Goal: Task Accomplishment & Management: Manage account settings

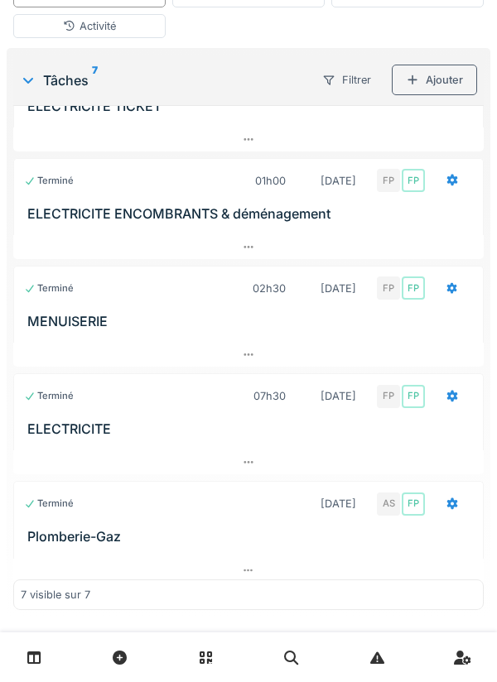
scroll to position [166, 0]
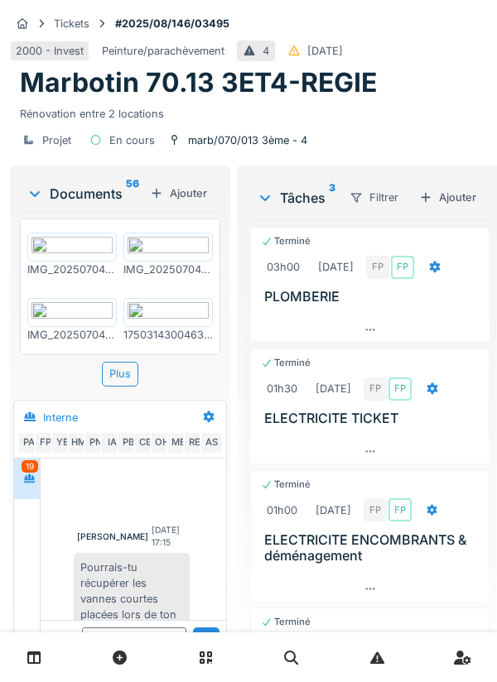
click at [0, 0] on ul "PA Technicien Peter Acheampong" at bounding box center [0, 0] width 0 height 0
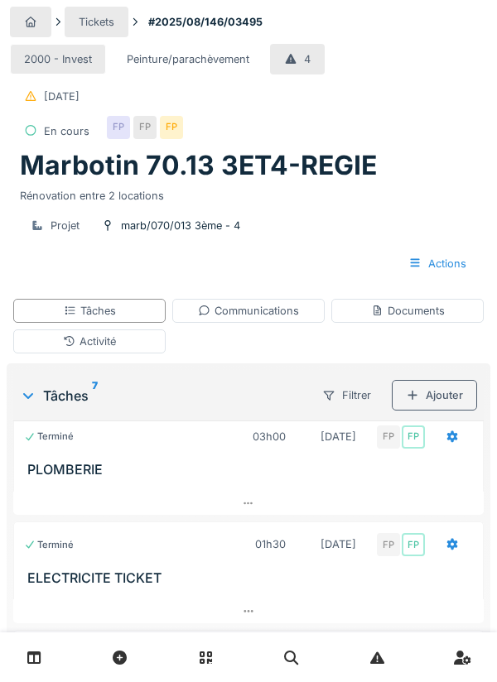
scroll to position [0, 0]
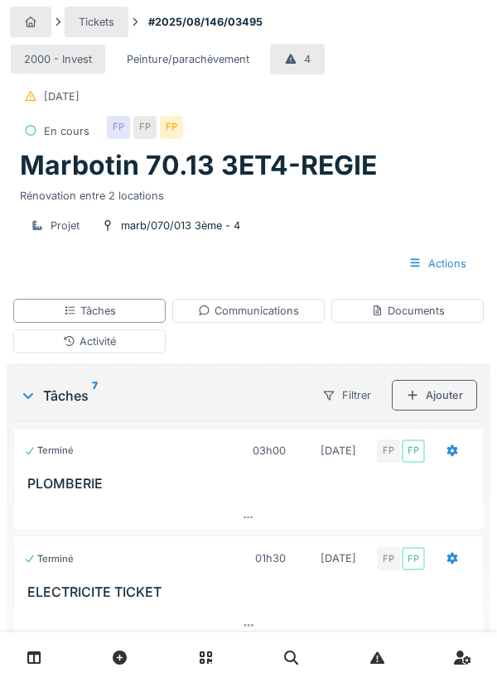
click at [268, 312] on div "Communications" at bounding box center [248, 311] width 101 height 16
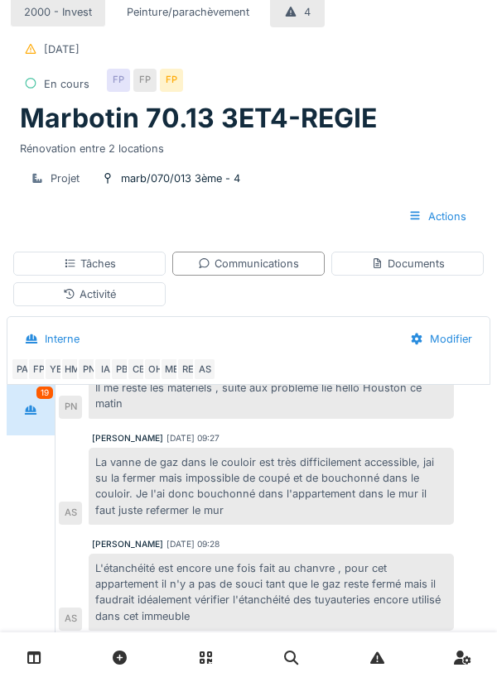
scroll to position [525, 0]
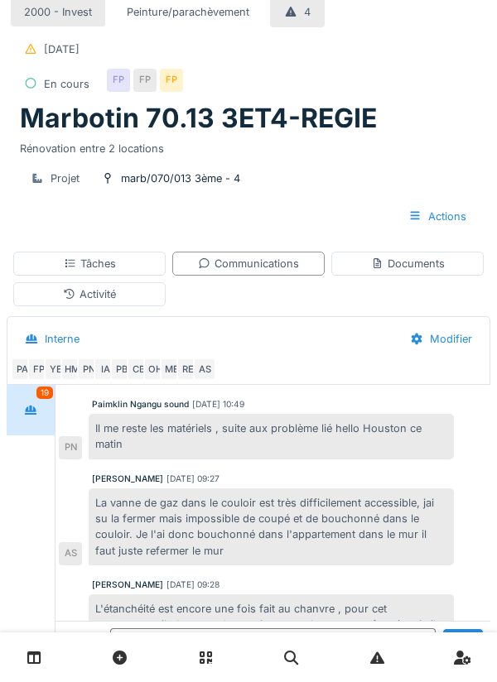
click at [271, 682] on textarea at bounding box center [273, 655] width 326 height 53
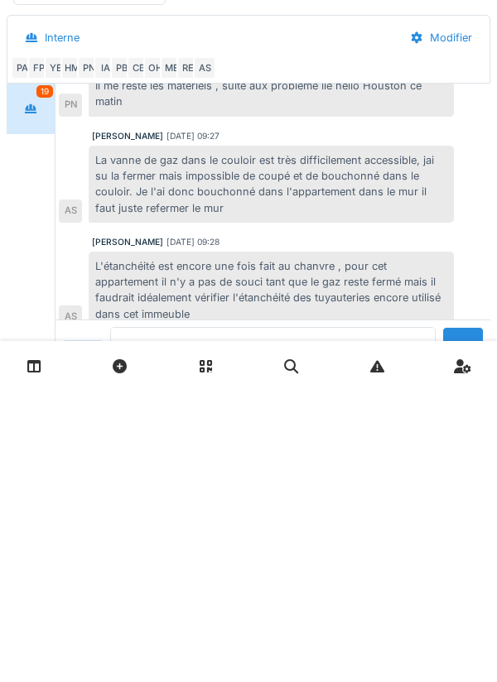
scroll to position [140, 0]
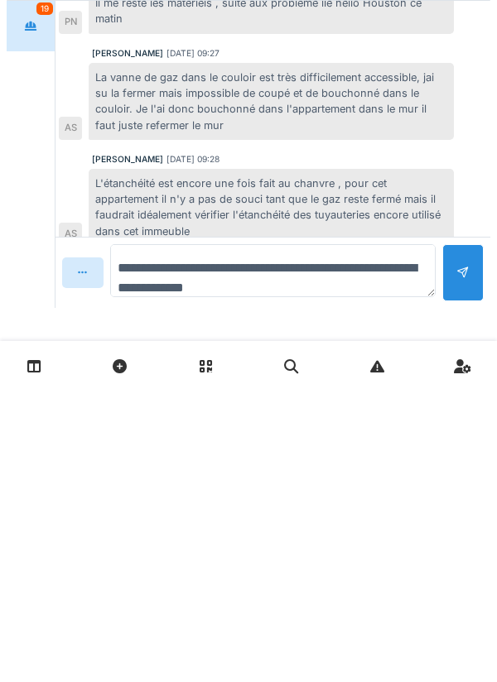
type textarea "**********"
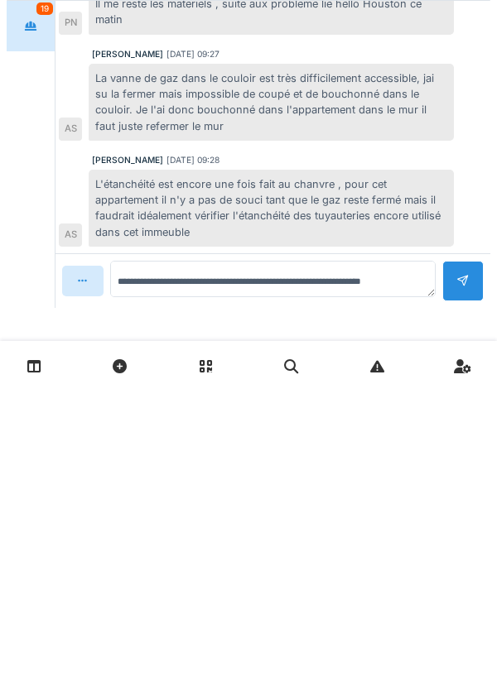
click at [471, 566] on div at bounding box center [462, 572] width 41 height 41
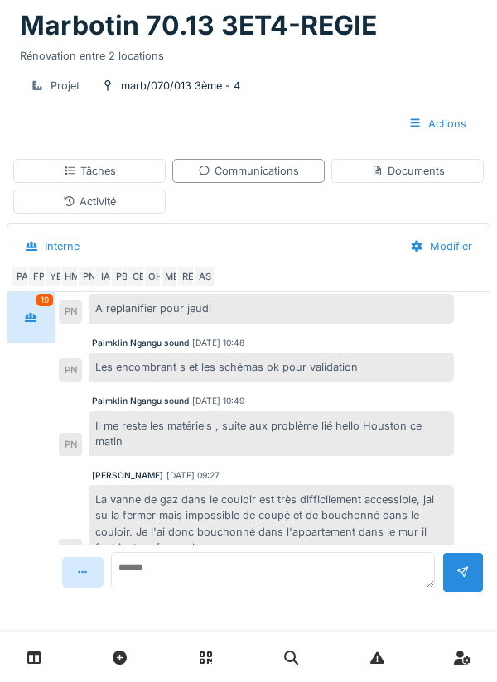
scroll to position [358, 0]
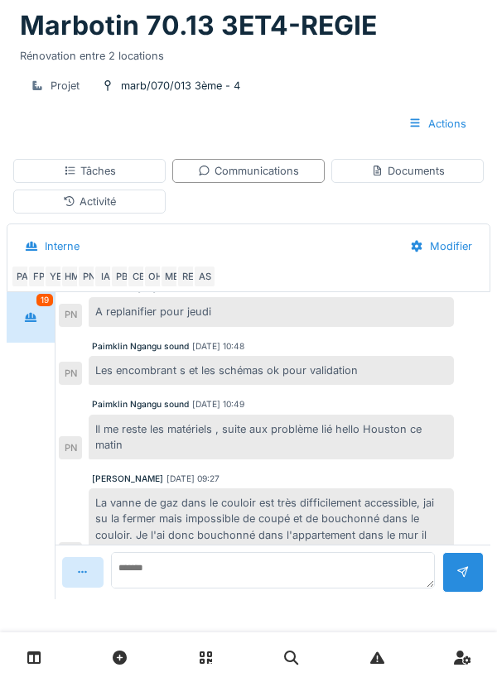
click at [152, 200] on div "Activité" at bounding box center [89, 202] width 152 height 24
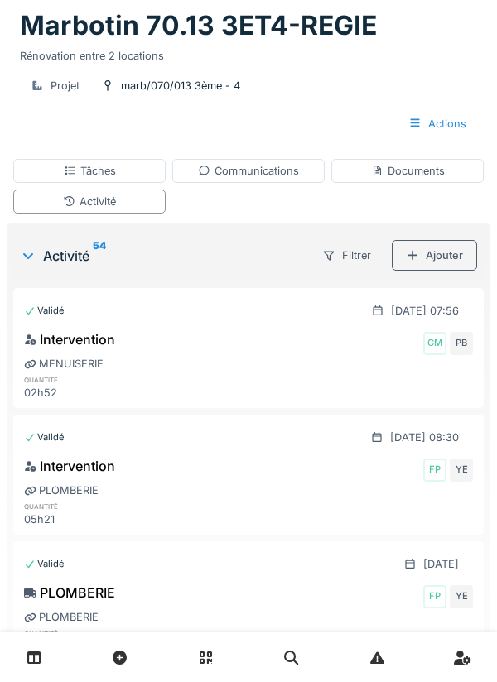
click at [147, 171] on div "Tâches" at bounding box center [89, 171] width 152 height 24
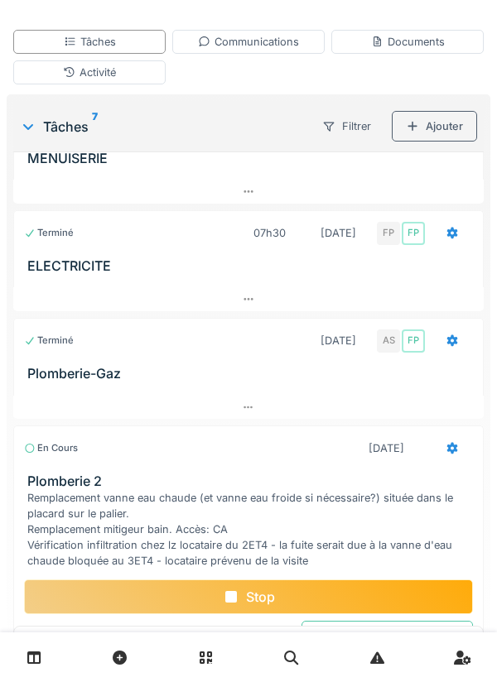
scroll to position [270, 0]
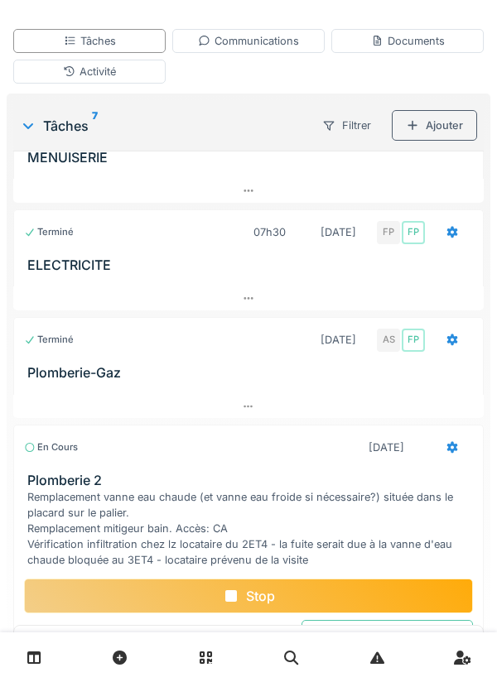
click at [379, 640] on div "Marquer comme terminé" at bounding box center [386, 635] width 171 height 31
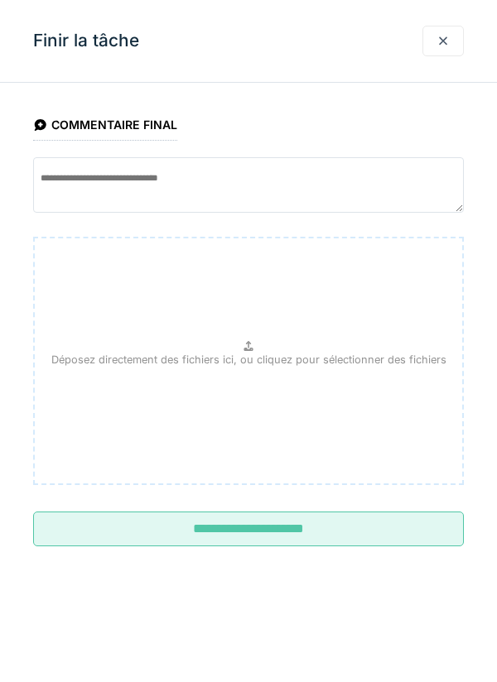
click at [335, 355] on p "Déposez directement des fichiers ici, ou cliquez pour sélectionner des fichiers" at bounding box center [248, 360] width 395 height 16
type input "**********"
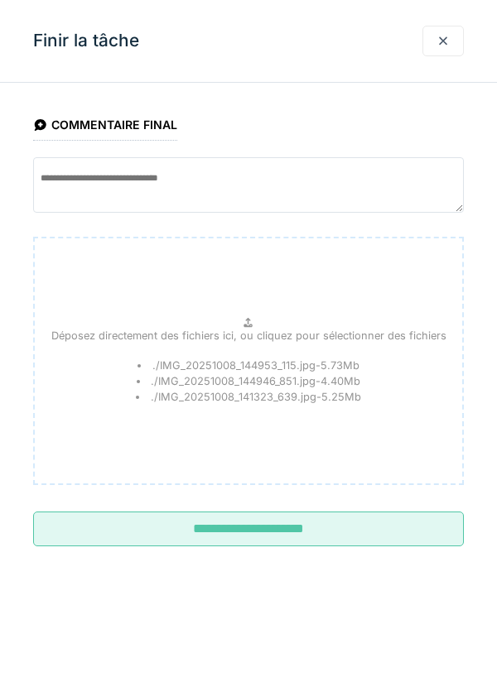
scroll to position [267, 0]
click at [293, 531] on input "**********" at bounding box center [248, 529] width 431 height 35
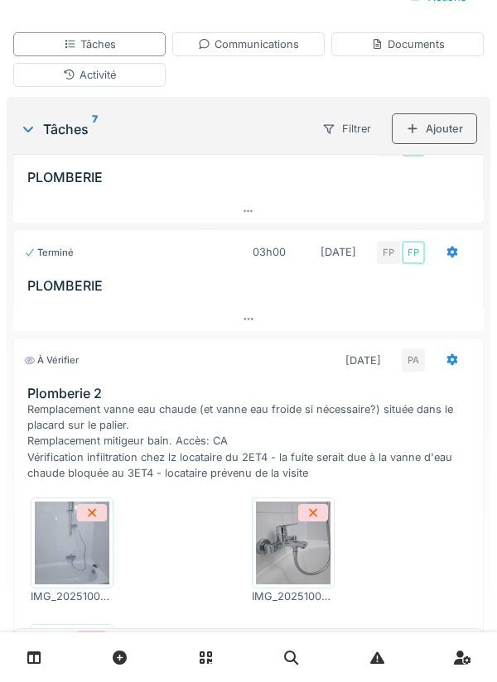
scroll to position [32, 0]
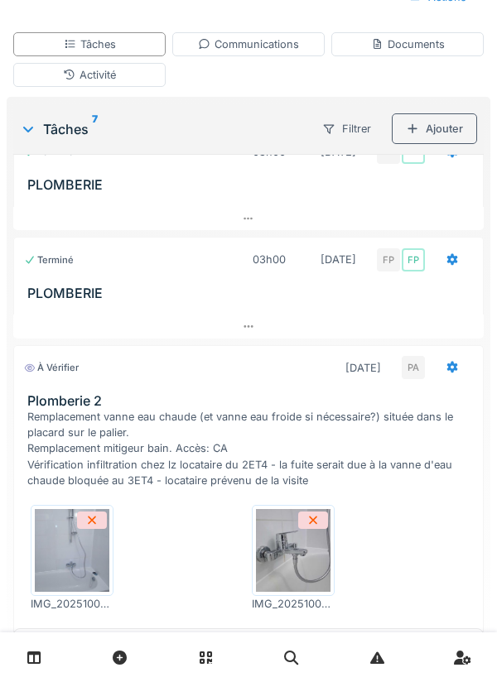
click at [365, 184] on h3 "PLOMBERIE" at bounding box center [251, 185] width 449 height 16
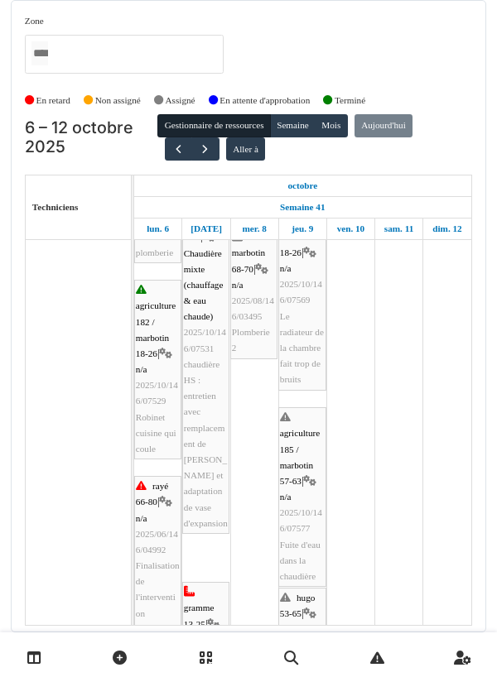
scroll to position [267, 0]
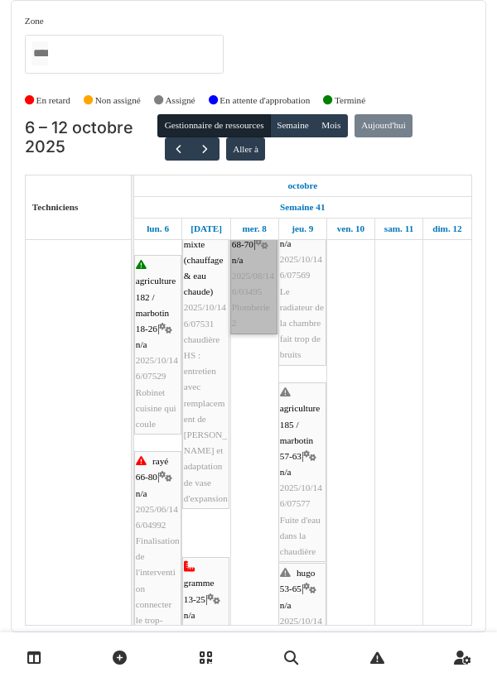
click at [258, 335] on link "marbotin 68-70 | n/a 2025/08/146/03495 Plomberie 2" at bounding box center [253, 268] width 47 height 133
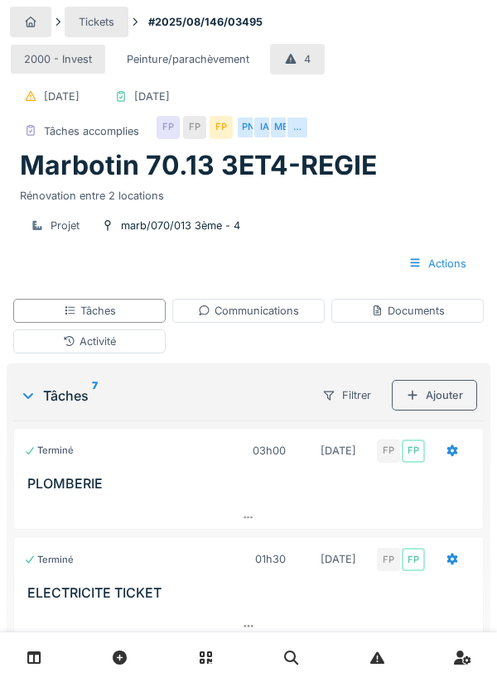
click at [419, 318] on div "Documents" at bounding box center [408, 311] width 74 height 16
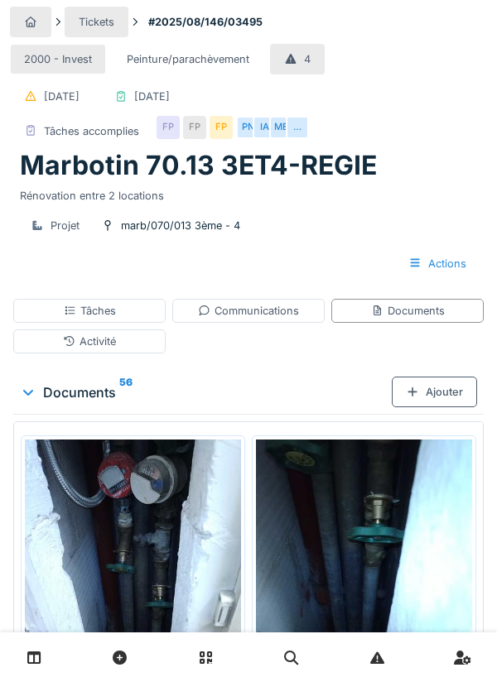
click at [453, 394] on div "Ajouter" at bounding box center [434, 392] width 85 height 31
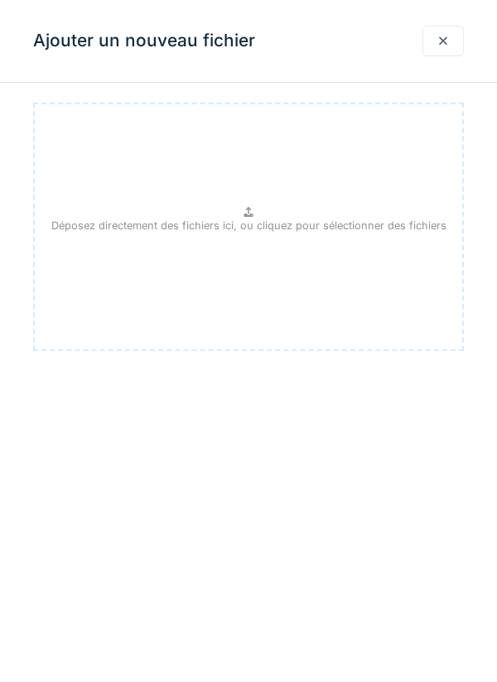
click at [340, 286] on div "Déposez directement des fichiers ici, ou cliquez pour sélectionner des fichiers" at bounding box center [248, 227] width 431 height 248
type input "**********"
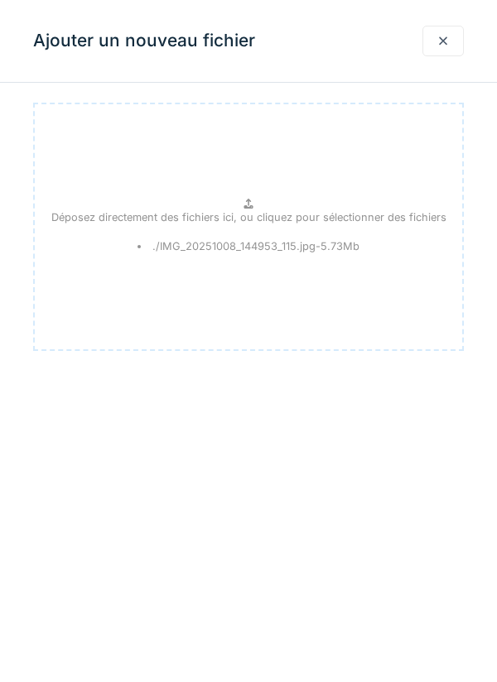
click at [409, 247] on div "Déposez directement des fichiers ici, ou cliquez pour sélectionner des fichiers…" at bounding box center [248, 227] width 431 height 248
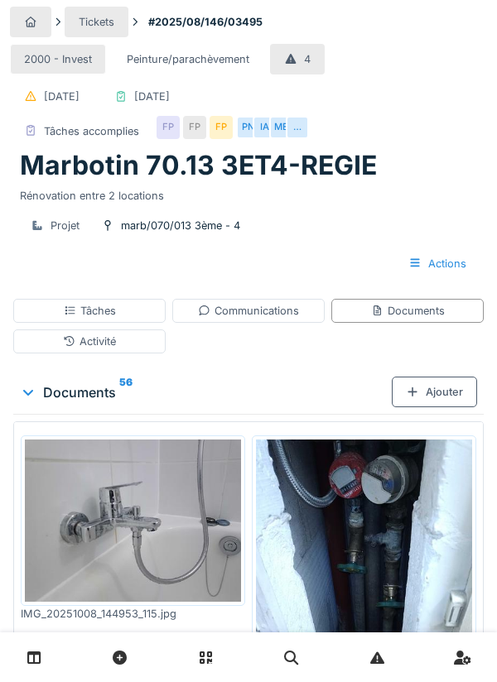
click at [275, 317] on div "Communications" at bounding box center [248, 311] width 101 height 16
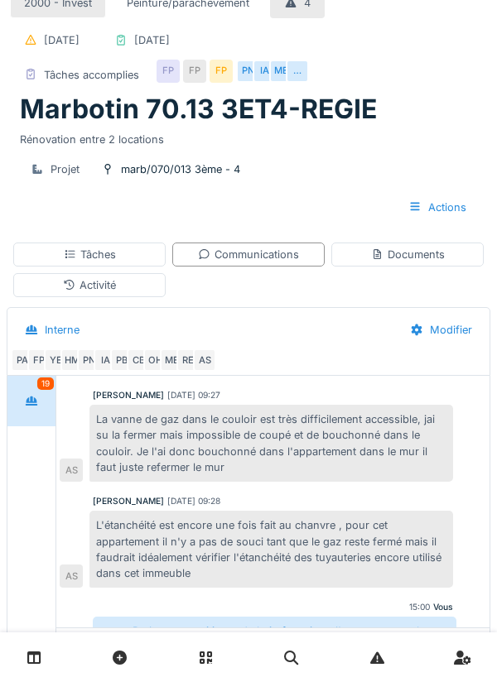
scroll to position [57, 0]
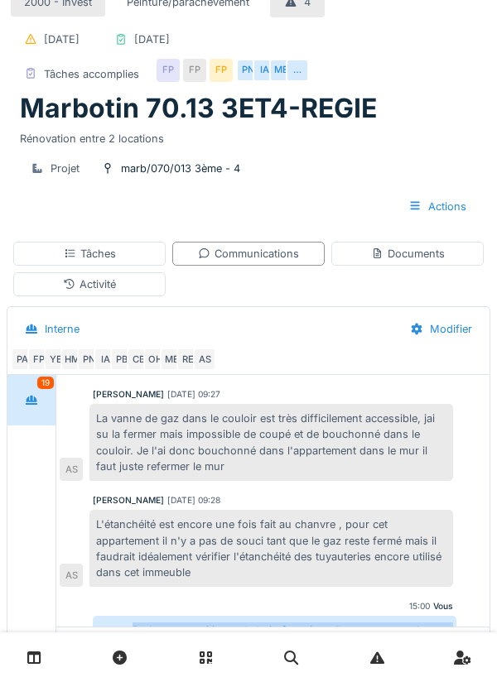
copy div "P placement mitigeur de bain fourni par l'entrepreneur ok pour validation"
click at [268, 682] on div at bounding box center [248, 658] width 497 height 50
click at [150, 294] on div "Activité" at bounding box center [89, 284] width 152 height 24
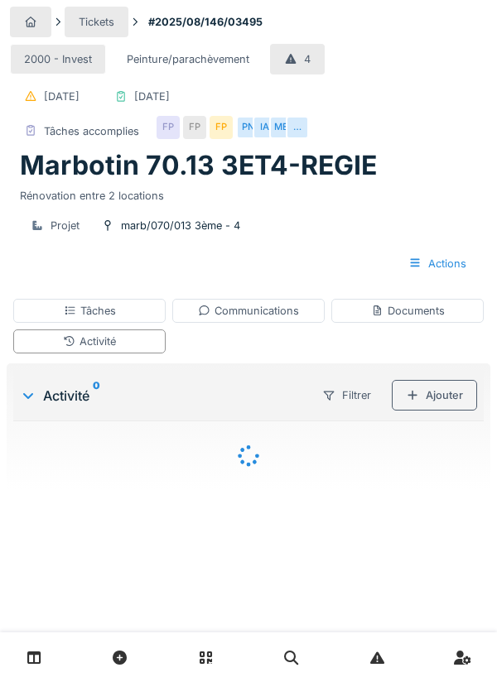
scroll to position [0, 0]
click at [449, 393] on div "Ajouter" at bounding box center [434, 395] width 85 height 31
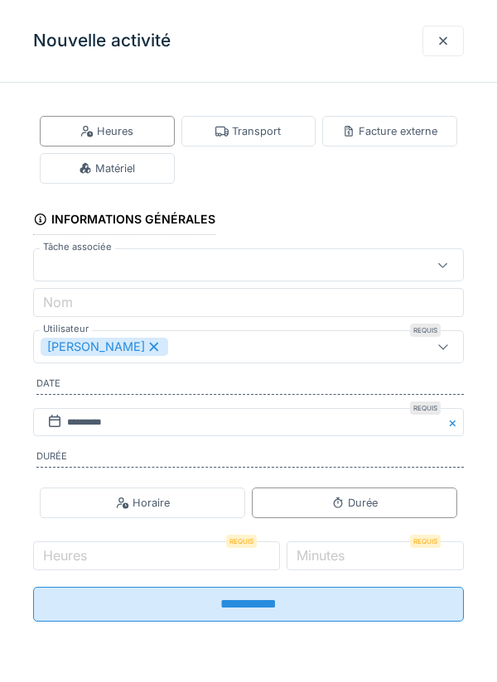
click at [263, 145] on div "Transport" at bounding box center [248, 131] width 135 height 31
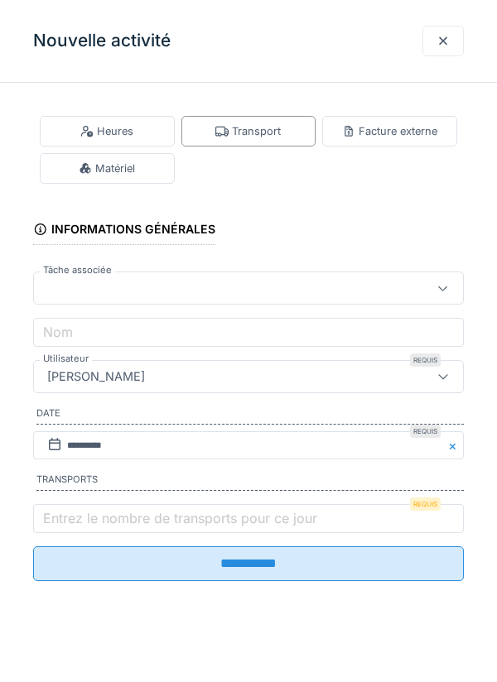
click at [277, 135] on div "Transport" at bounding box center [247, 131] width 65 height 16
click at [190, 520] on label "Entrez le nombre de transports pour ce jour" at bounding box center [180, 519] width 281 height 20
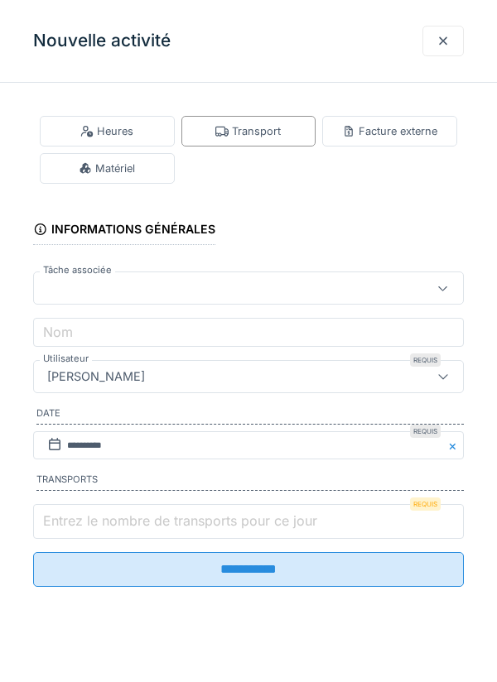
click at [190, 520] on input "Entrez le nombre de transports pour ce jour" at bounding box center [248, 521] width 431 height 35
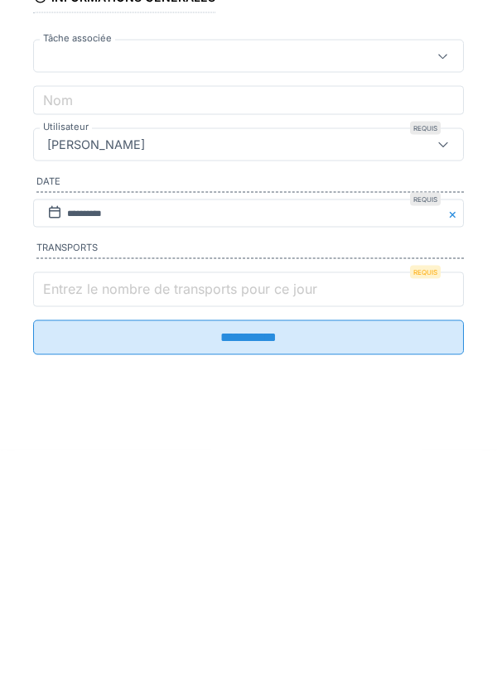
scroll to position [20, 0]
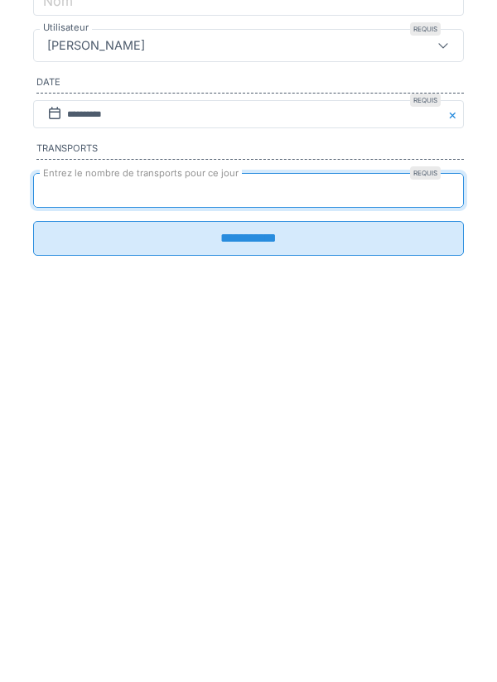
type input "*"
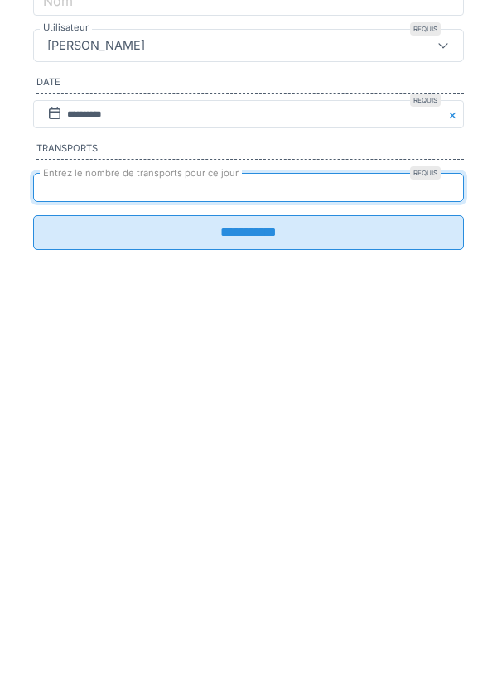
click at [341, 575] on input "**********" at bounding box center [248, 564] width 431 height 35
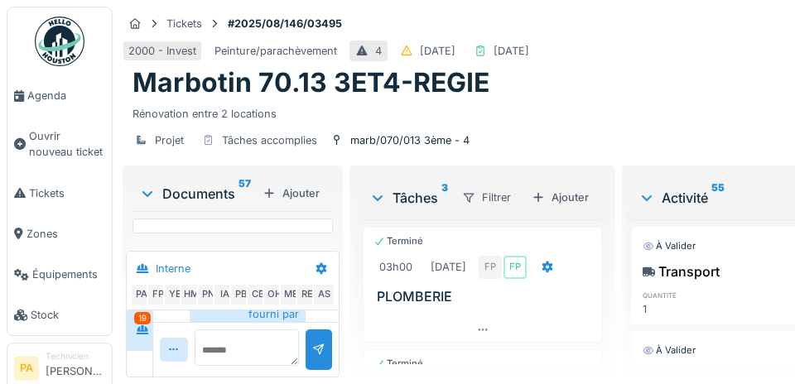
scroll to position [1415, 0]
click at [57, 101] on span "Agenda" at bounding box center [66, 96] width 78 height 16
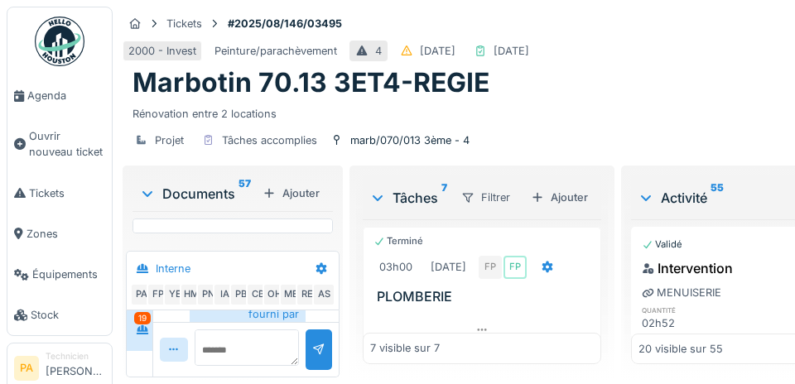
click at [54, 87] on link "Agenda" at bounding box center [59, 95] width 104 height 41
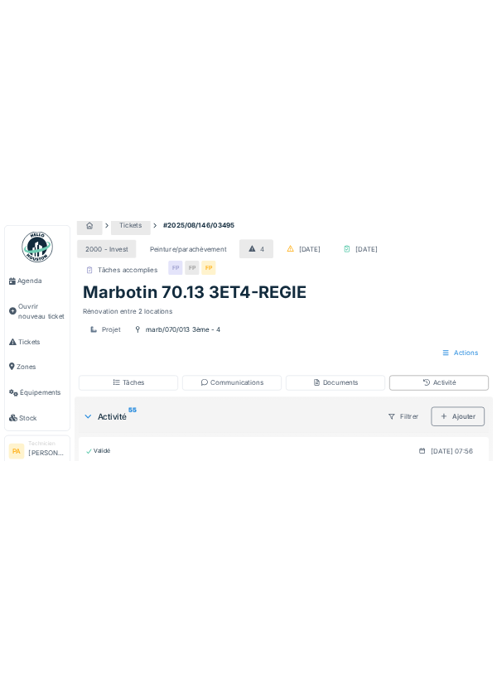
scroll to position [20, 0]
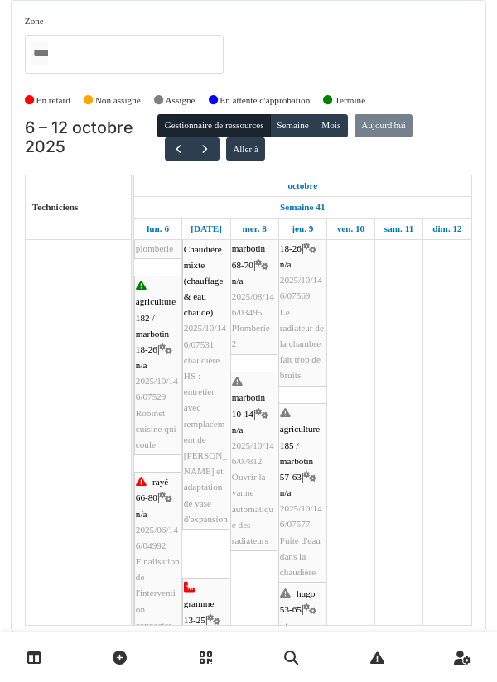
scroll to position [252, 0]
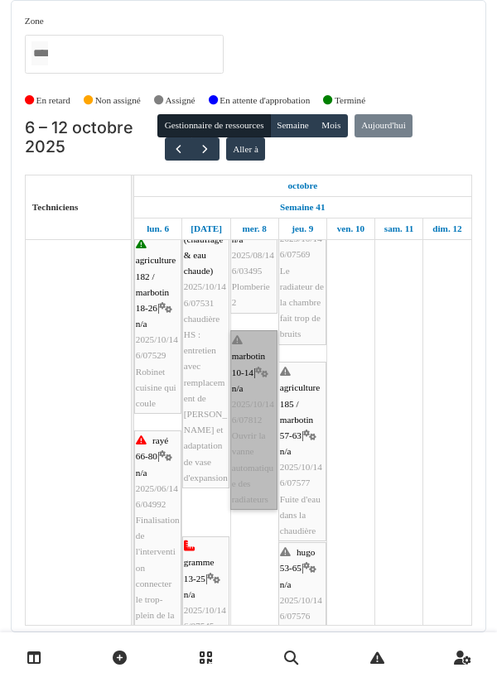
click at [259, 446] on link "marbotin 10-14 | n/a 2025/10/146/07812 Ouvrir la vanne automatique des radiateu…" at bounding box center [253, 420] width 47 height 180
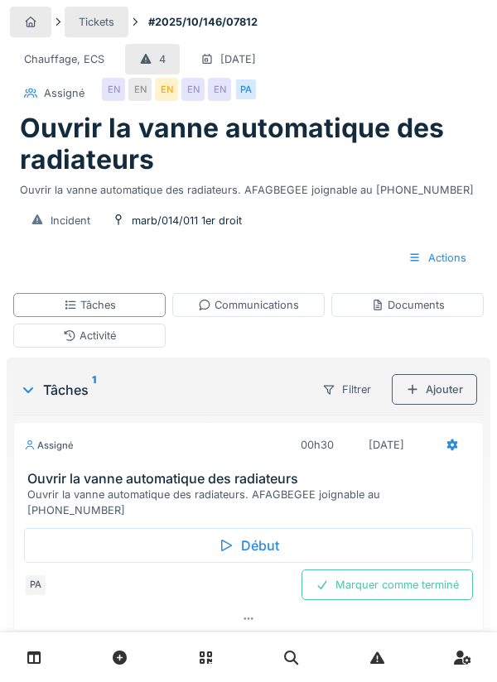
click at [352, 681] on div at bounding box center [248, 658] width 497 height 50
click at [257, 678] on div at bounding box center [248, 658] width 497 height 50
click at [377, 644] on link at bounding box center [377, 658] width 42 height 39
click at [44, 277] on div "Incident marb/014/011 1er droit Actions" at bounding box center [248, 239] width 477 height 81
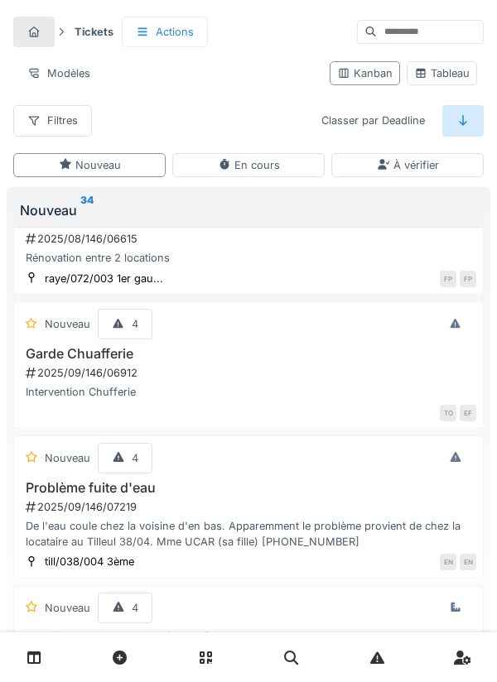
scroll to position [863, 0]
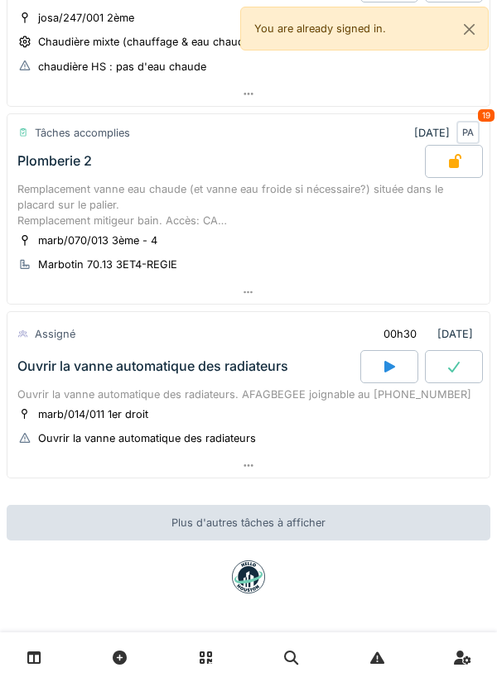
scroll to position [187, 0]
click at [297, 401] on div "Ouvrir la vanne automatique des radiateurs. AFAGBEGEE joignable au [PHONE_NUMBE…" at bounding box center [248, 394] width 462 height 16
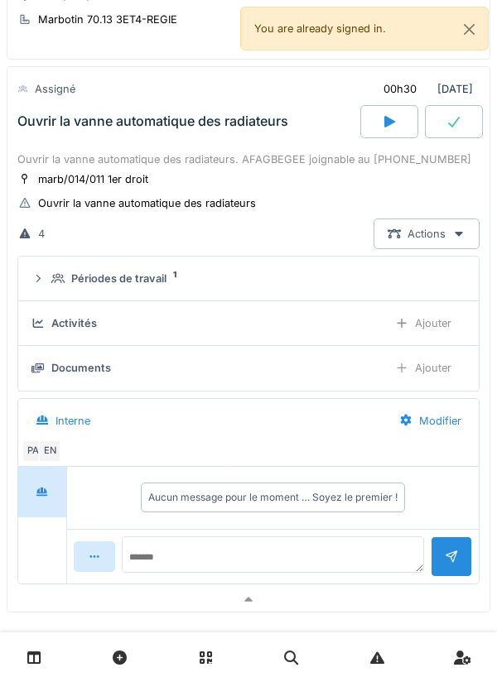
scroll to position [432, 0]
click at [262, 125] on div "Ouvrir la vanne automatique des radiateurs" at bounding box center [152, 121] width 271 height 16
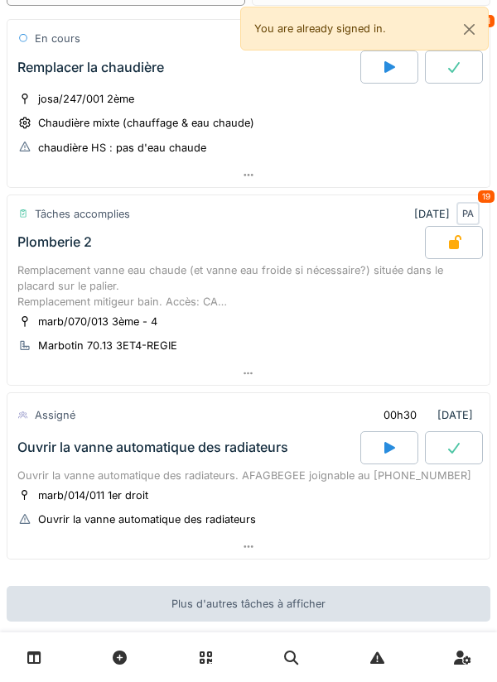
scroll to position [187, 0]
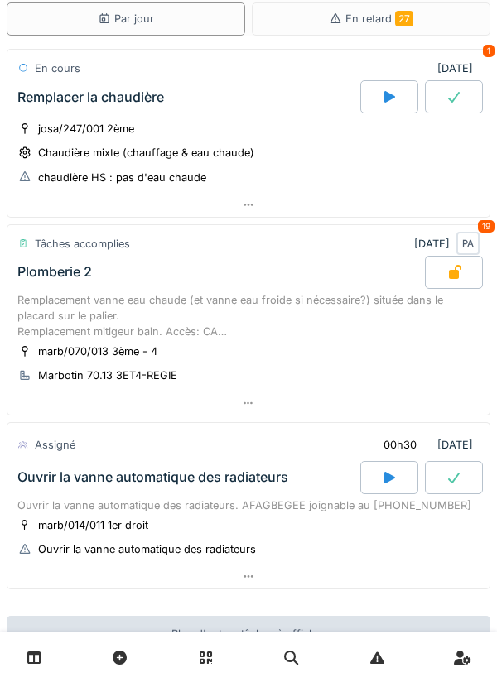
scroll to position [187, 0]
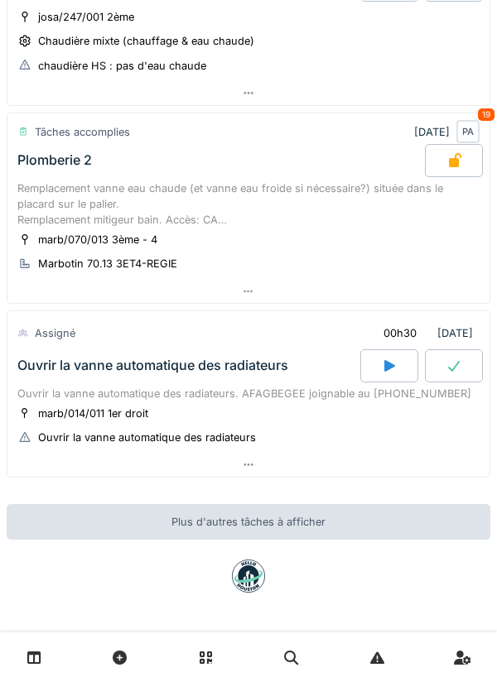
click at [258, 411] on div "marb/014/011 1er droit Ouvrir la vanne automatique des radiateurs" at bounding box center [248, 425] width 462 height 41
click at [311, 395] on div "Ouvrir la vanne automatique des radiateurs. AFAGBEGEE joignable au 0467.62.45.52" at bounding box center [248, 394] width 462 height 16
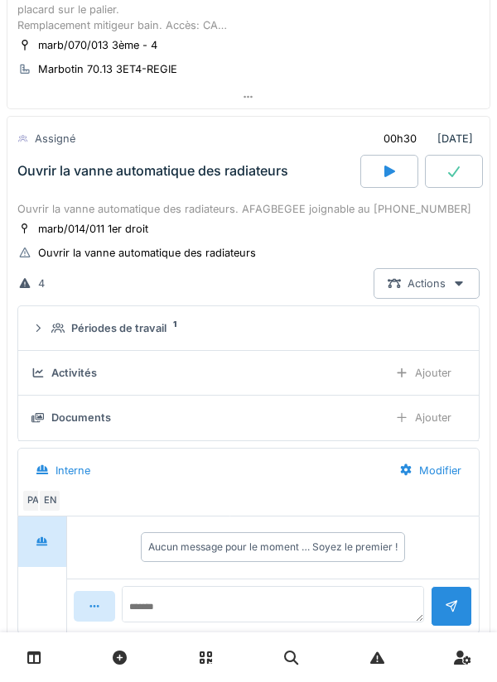
scroll to position [381, 0]
click at [396, 171] on icon at bounding box center [389, 172] width 17 height 13
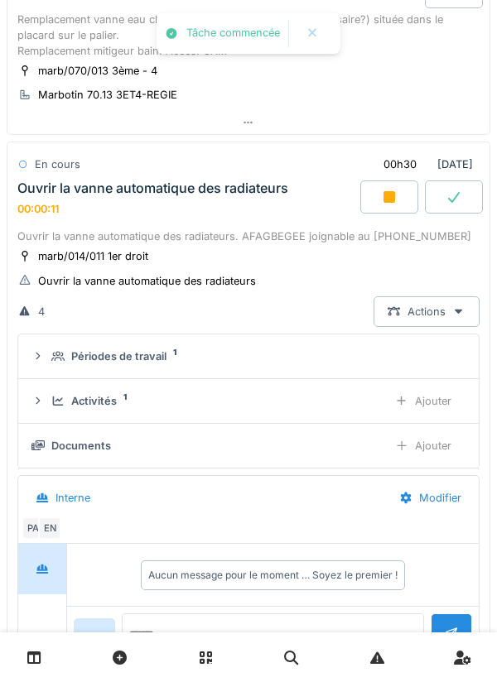
scroll to position [432, 0]
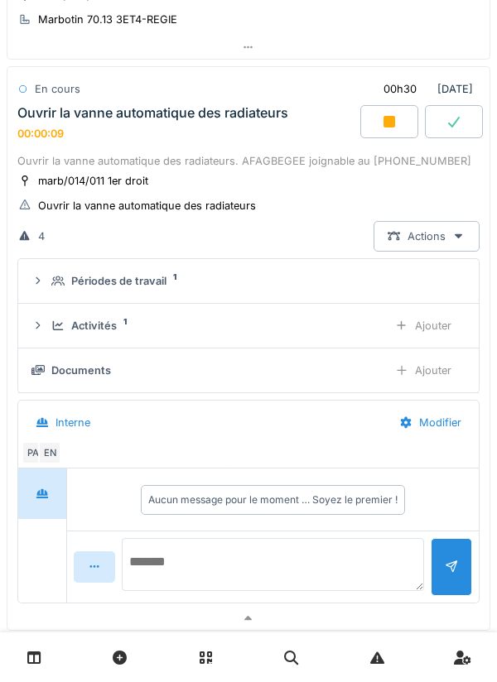
click at [222, 554] on textarea at bounding box center [273, 564] width 302 height 53
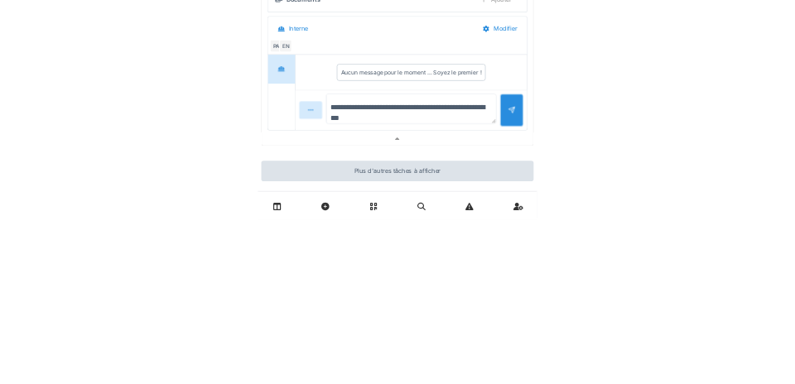
scroll to position [553, 0]
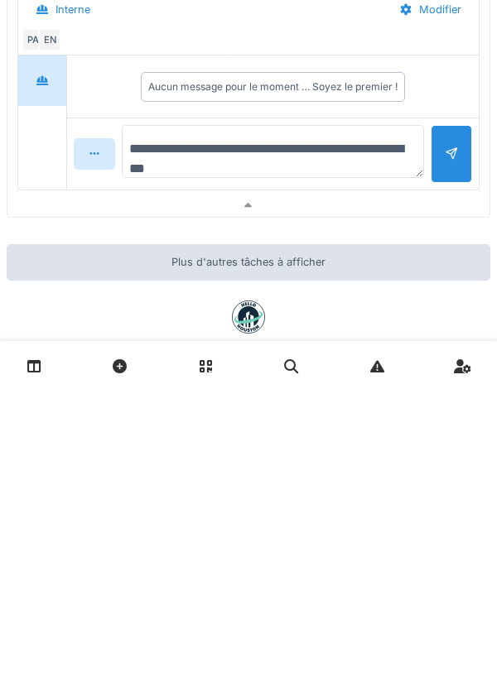
click at [218, 444] on textarea "**********" at bounding box center [273, 443] width 302 height 53
click at [210, 444] on textarea "**********" at bounding box center [273, 443] width 302 height 53
click at [221, 442] on textarea "**********" at bounding box center [273, 443] width 302 height 53
click at [244, 441] on textarea "**********" at bounding box center [273, 443] width 302 height 53
click at [254, 441] on textarea "**********" at bounding box center [273, 443] width 302 height 53
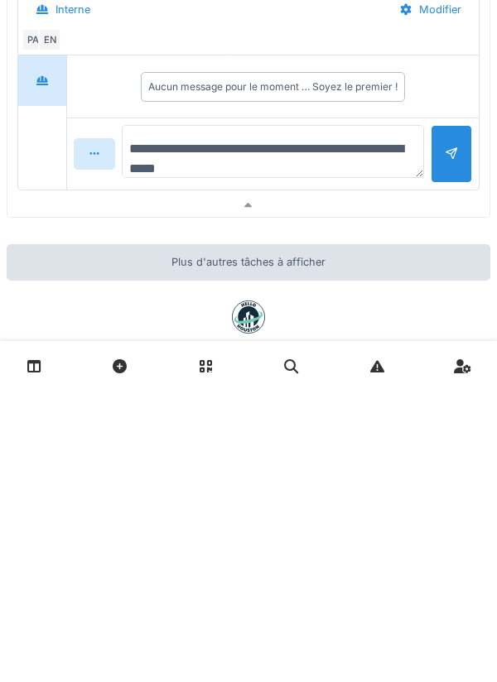
click at [314, 443] on textarea "**********" at bounding box center [273, 443] width 302 height 53
click at [402, 441] on textarea "**********" at bounding box center [273, 443] width 302 height 53
type textarea "**********"
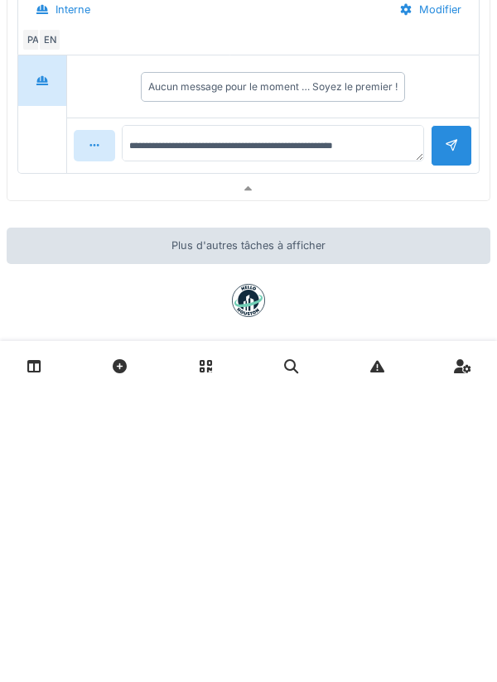
click at [468, 448] on div at bounding box center [451, 437] width 41 height 41
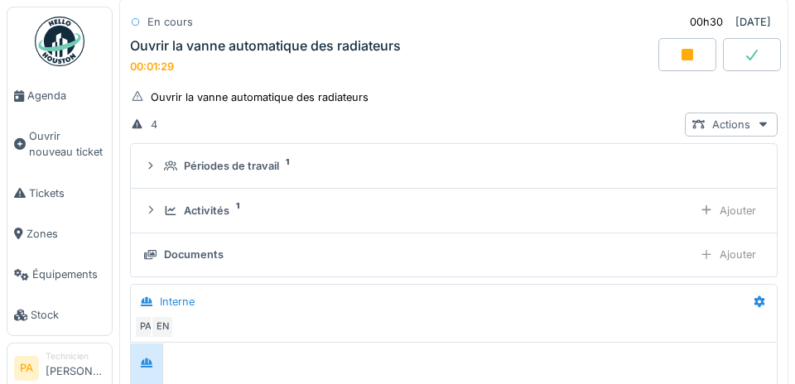
scroll to position [567, 0]
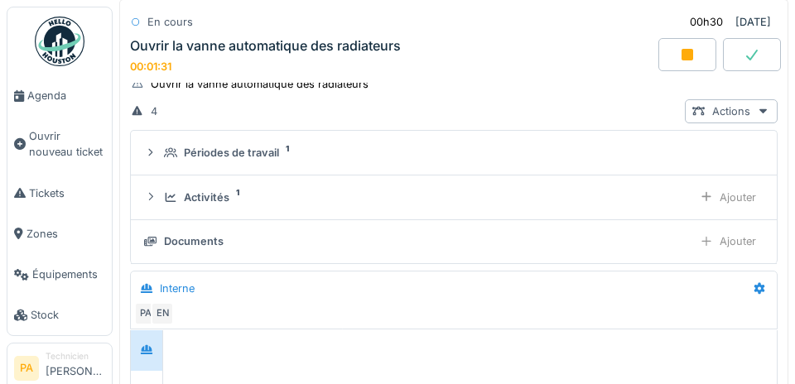
click at [53, 99] on span "Agenda" at bounding box center [66, 96] width 78 height 16
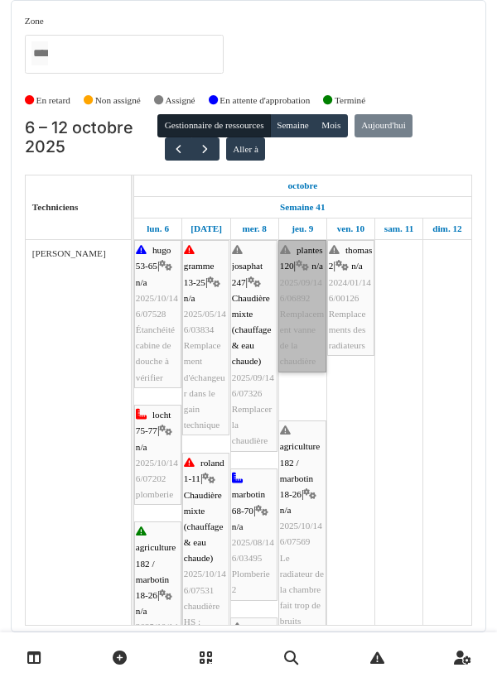
click at [310, 296] on link "plantes 120 | n/a 2025/09/146/06892 Remplacement vanne de la chaudière" at bounding box center [302, 306] width 48 height 133
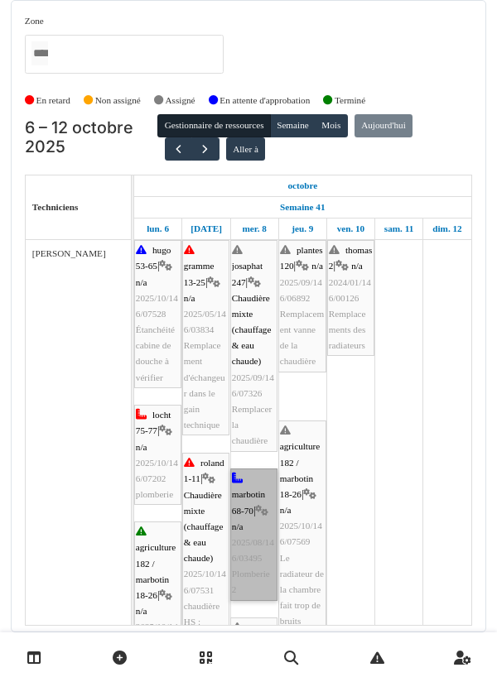
click at [0, 0] on div at bounding box center [0, 0] width 0 height 0
click at [264, 518] on link "marbotin 68-70 | n/a 2025/08/146/03495 Plomberie 2" at bounding box center [253, 535] width 47 height 133
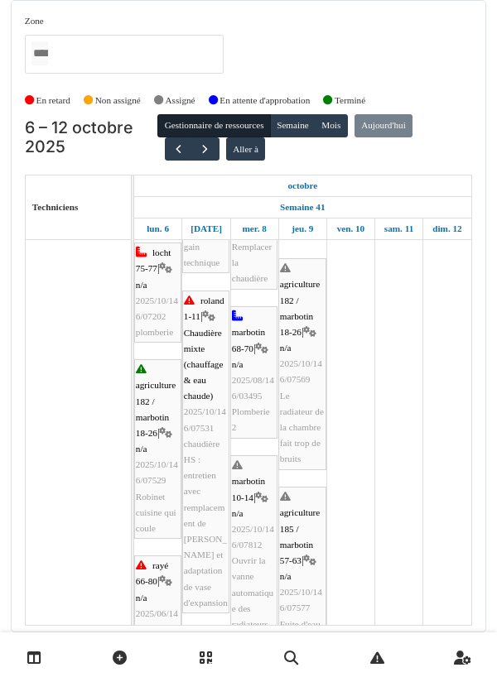
scroll to position [162, 0]
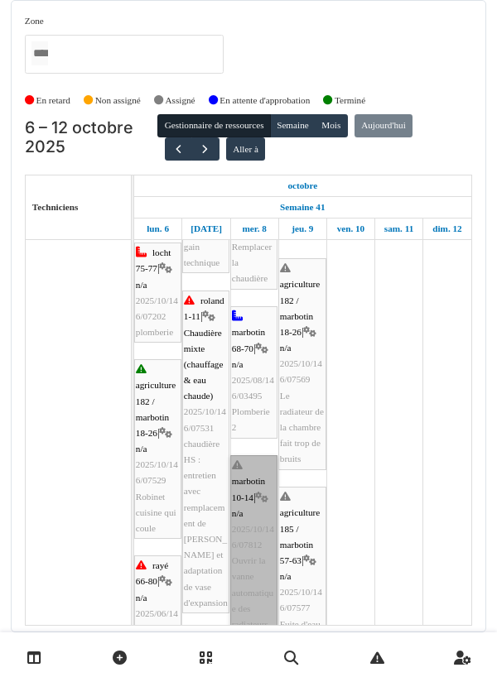
click at [252, 495] on link "marbotin 10-14 | n/a 2025/10/146/07812 Ouvrir la vanne automatique des radiateu…" at bounding box center [253, 546] width 47 height 180
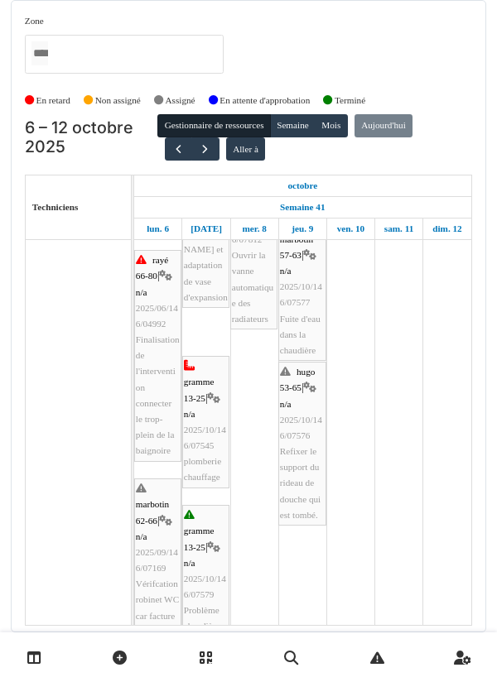
scroll to position [468, 0]
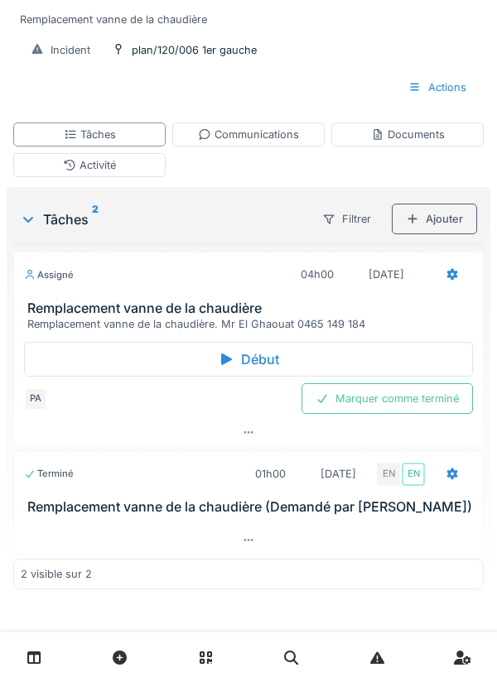
scroll to position [176, 0]
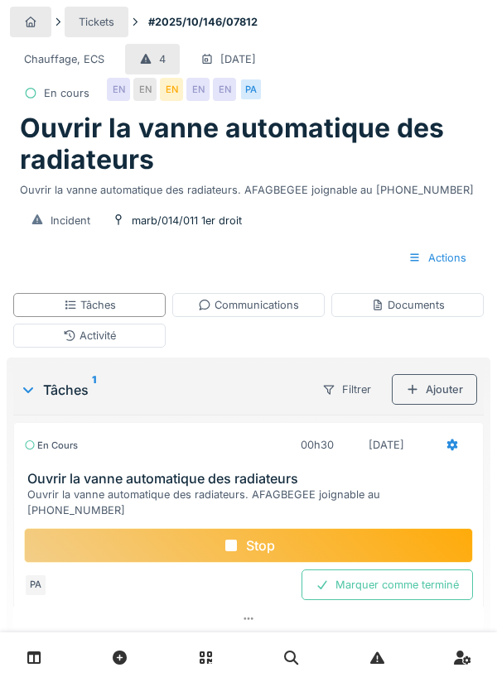
click at [310, 528] on div "Stop" at bounding box center [248, 545] width 449 height 35
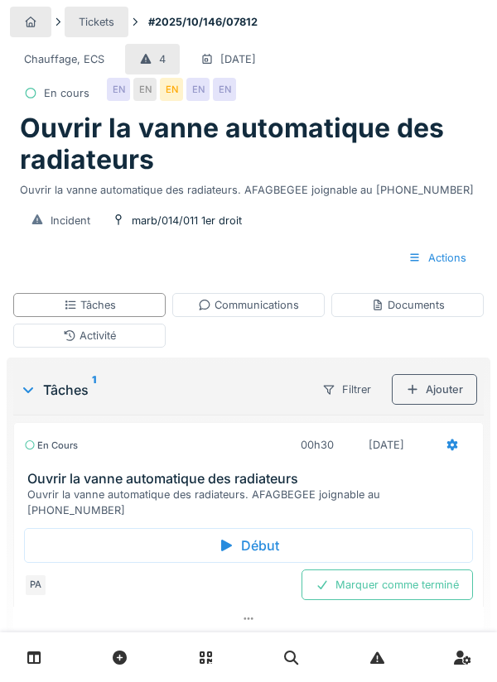
click at [145, 315] on div "Tâches" at bounding box center [89, 305] width 152 height 24
click at [398, 570] on div "Marquer comme terminé" at bounding box center [386, 585] width 171 height 31
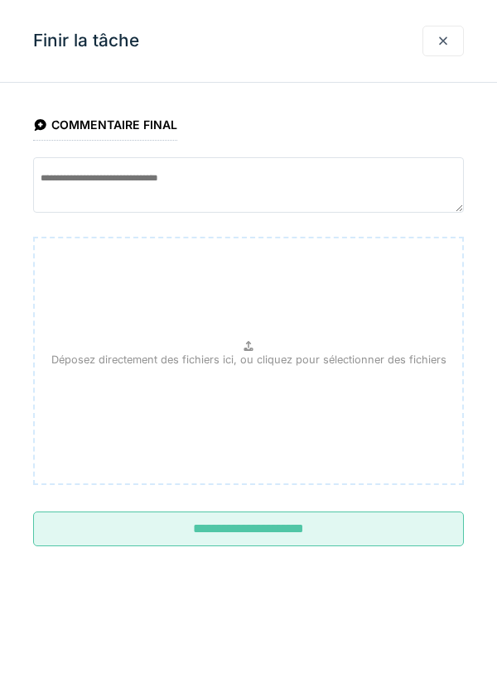
click at [268, 252] on div "Déposez directement des fichiers ici, ou cliquez pour sélectionner des fichiers" at bounding box center [248, 361] width 431 height 248
type input "**********"
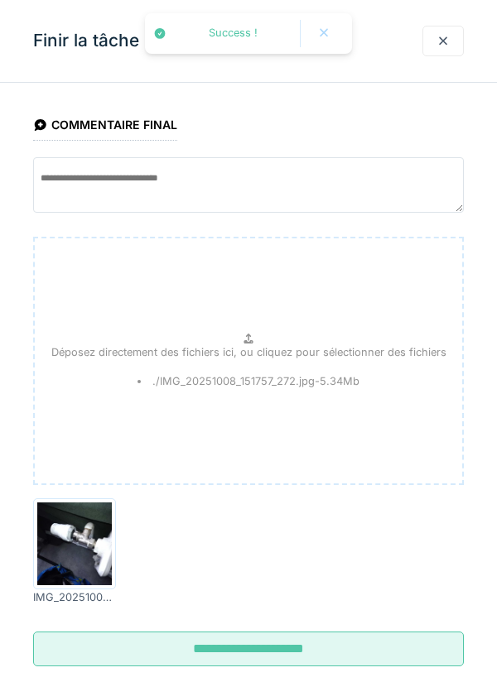
click at [332, 639] on input "**********" at bounding box center [248, 649] width 431 height 35
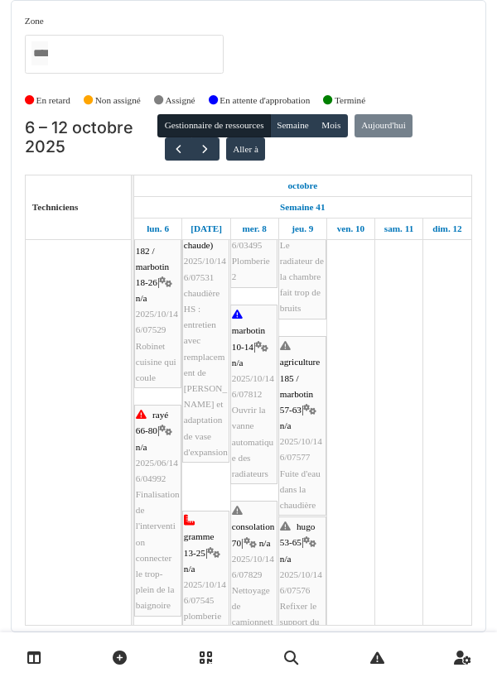
scroll to position [313, 0]
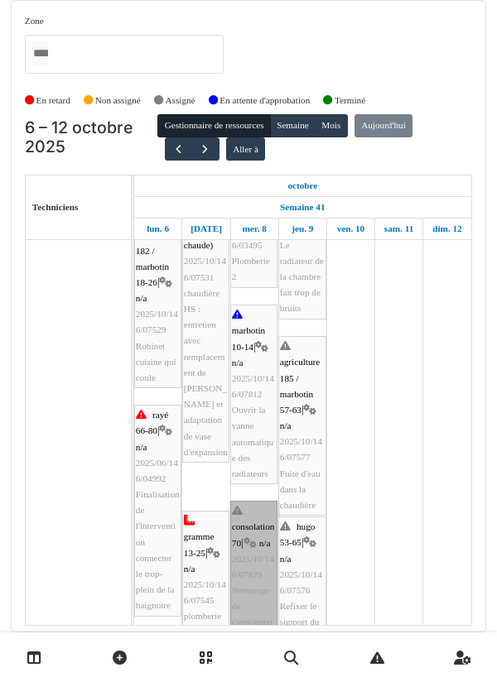
click at [243, 547] on link "consolation 70 | n/a 2025/10/146/07829 Nettoyage de camionnette" at bounding box center [253, 575] width 47 height 148
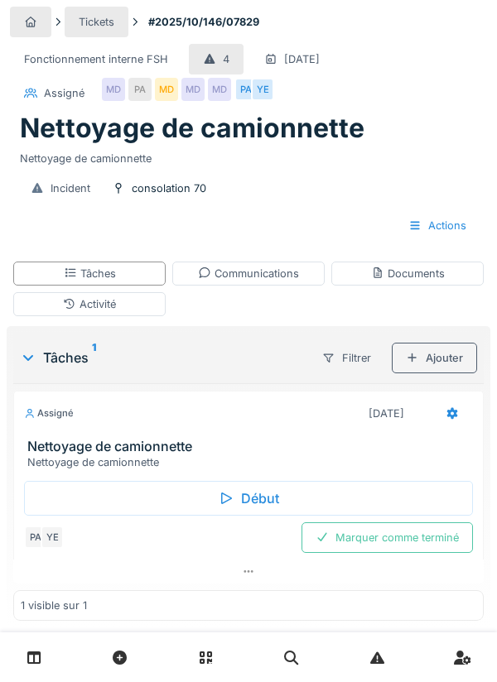
click at [270, 503] on div "Début" at bounding box center [248, 498] width 449 height 35
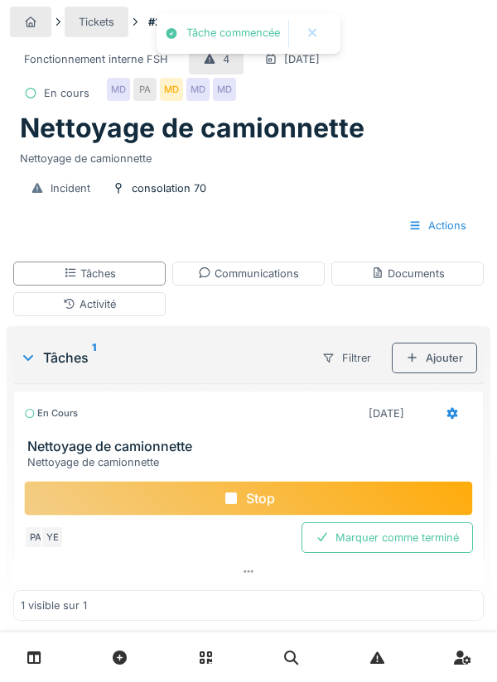
click at [122, 296] on div "Activité" at bounding box center [89, 304] width 152 height 24
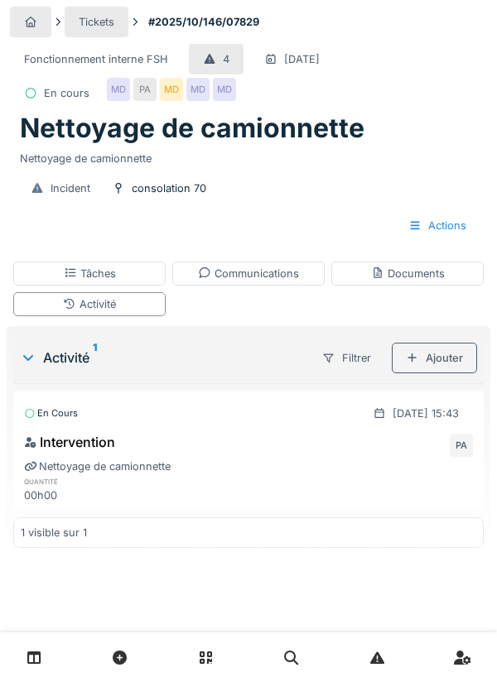
click at [448, 350] on div "Ajouter" at bounding box center [434, 358] width 85 height 31
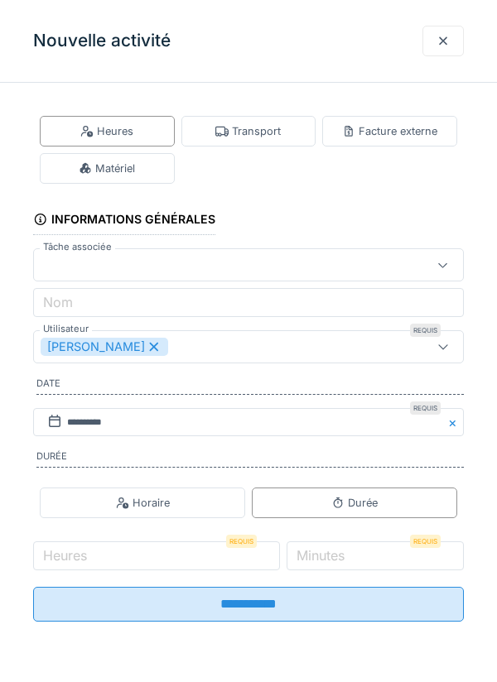
click at [271, 132] on div "Transport" at bounding box center [247, 131] width 65 height 16
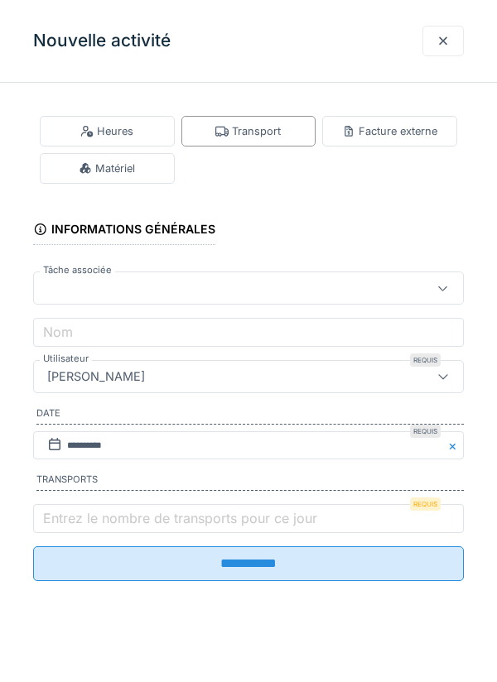
click at [89, 523] on label "Entrez le nombre de transports pour ce jour" at bounding box center [180, 519] width 281 height 20
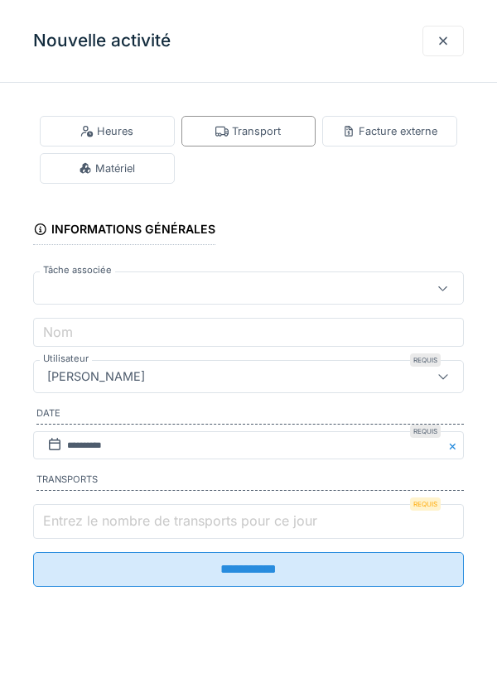
click at [89, 523] on input "Entrez le nombre de transports pour ce jour" at bounding box center [248, 521] width 431 height 35
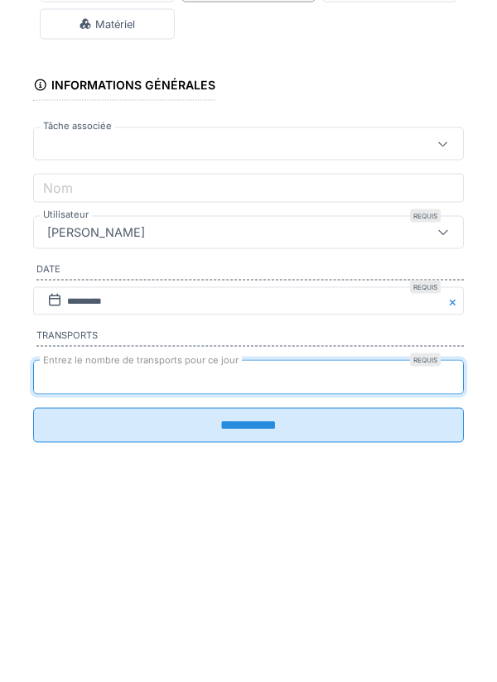
type input "*"
click at [33, 552] on input "**********" at bounding box center [248, 569] width 431 height 35
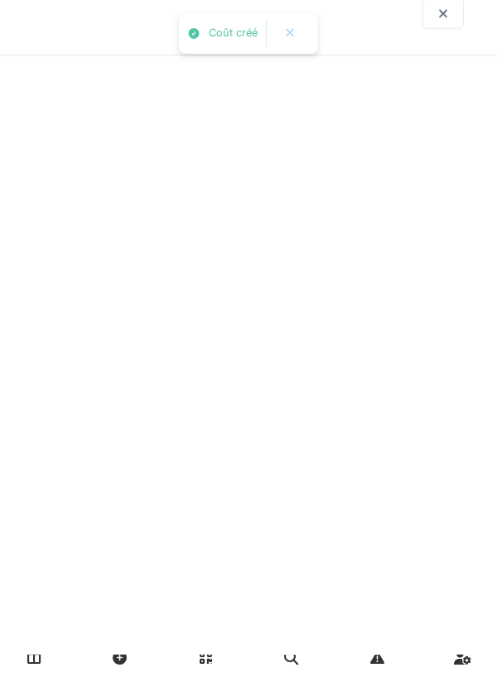
click at [360, 573] on div "Nettoyage de camionnette" at bounding box center [248, 578] width 449 height 16
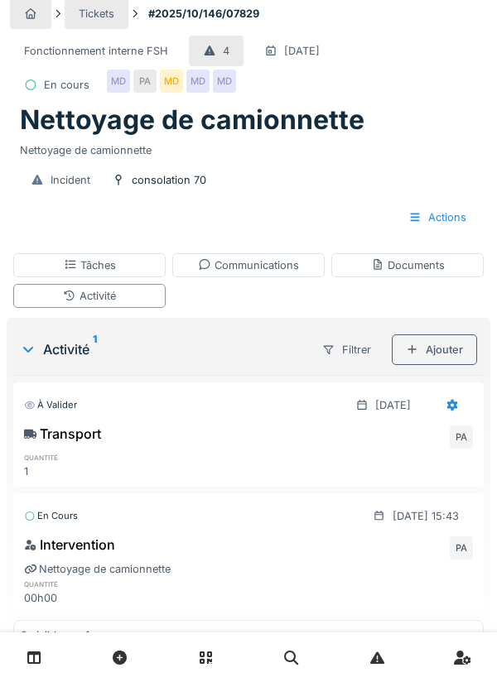
scroll to position [73, 0]
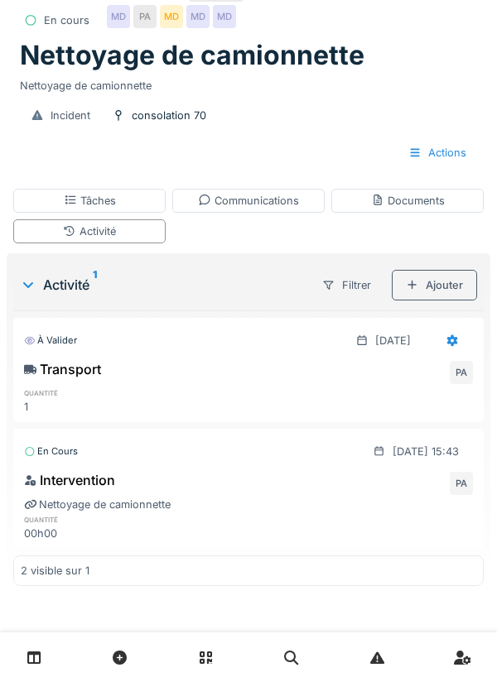
click at [135, 196] on div "Tâches" at bounding box center [89, 201] width 152 height 24
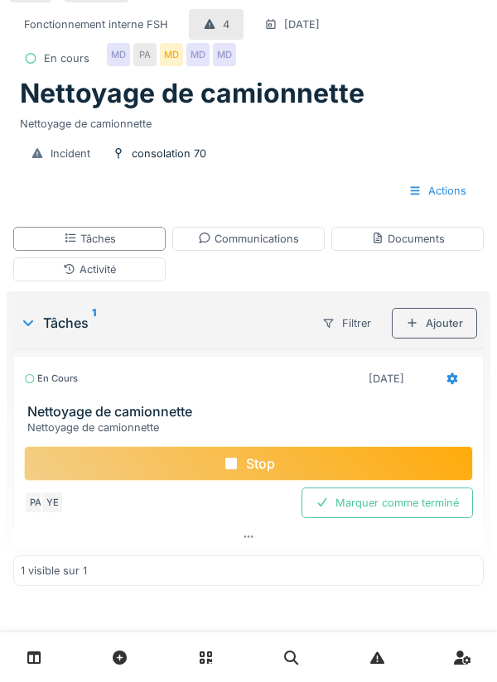
scroll to position [36, 0]
click at [297, 459] on div "Stop" at bounding box center [248, 463] width 449 height 35
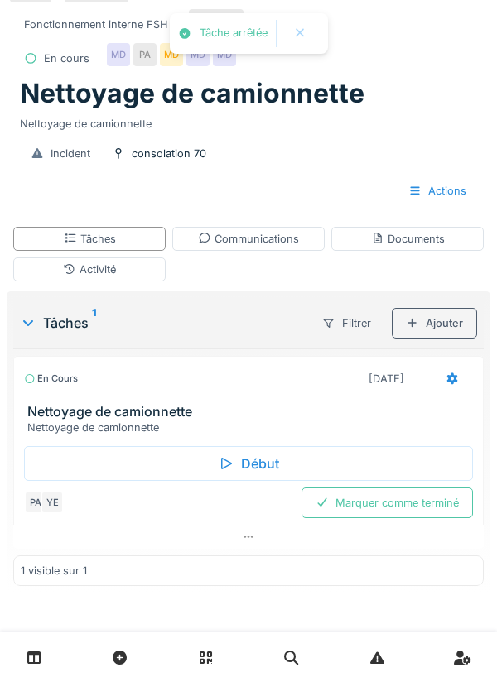
click at [481, 646] on link at bounding box center [462, 658] width 42 height 39
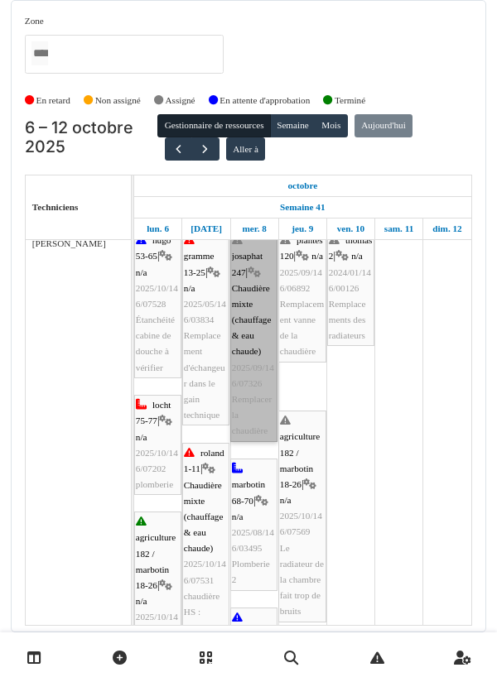
click at [257, 349] on link "josaphat 247 | Chaudière mixte (chauffage & eau chaude) 2025/09/146/07326 Rempl…" at bounding box center [253, 335] width 47 height 211
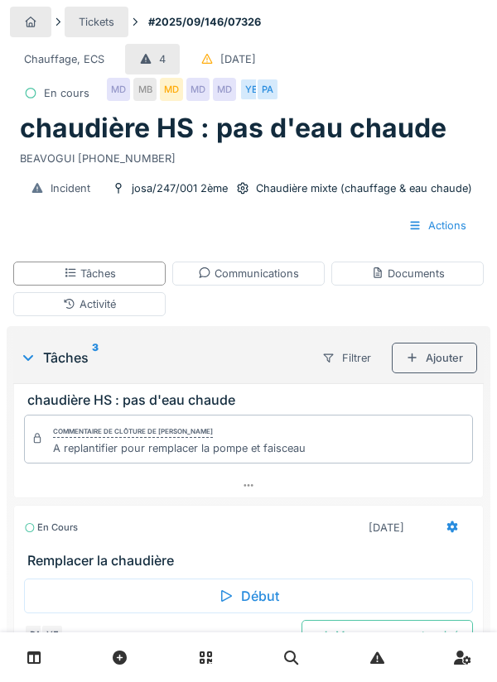
scroll to position [76, 0]
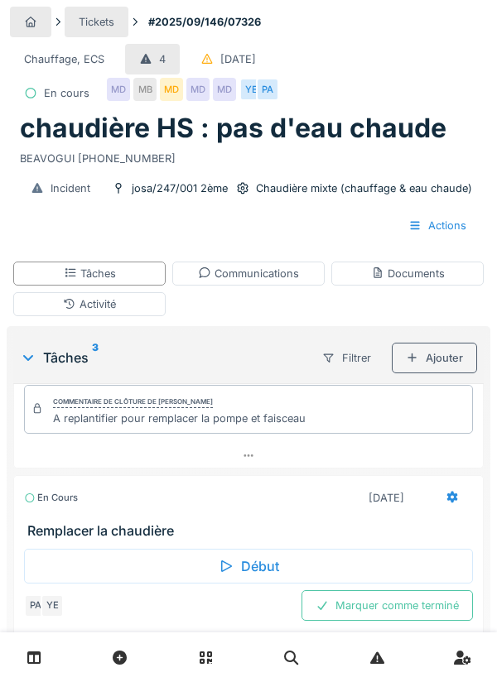
click at [154, 309] on div "Activité" at bounding box center [89, 304] width 152 height 24
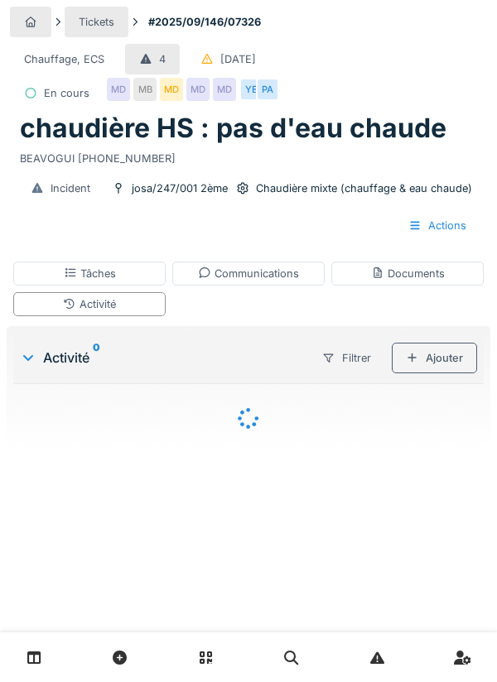
click at [446, 354] on div "Ajouter" at bounding box center [434, 358] width 85 height 31
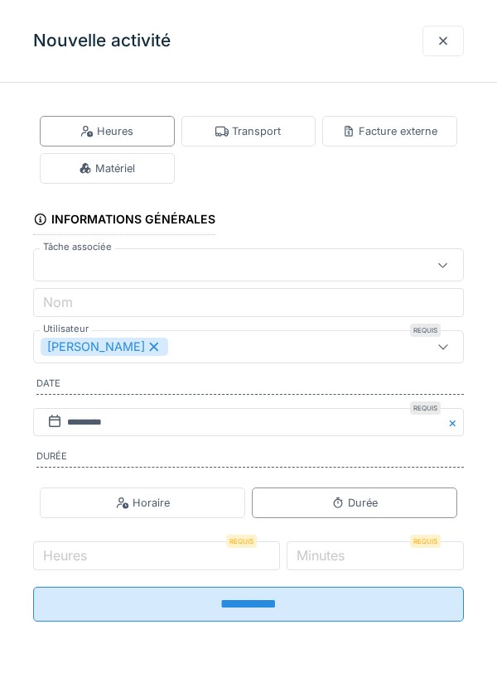
click at [147, 174] on div "Matériel" at bounding box center [107, 168] width 135 height 31
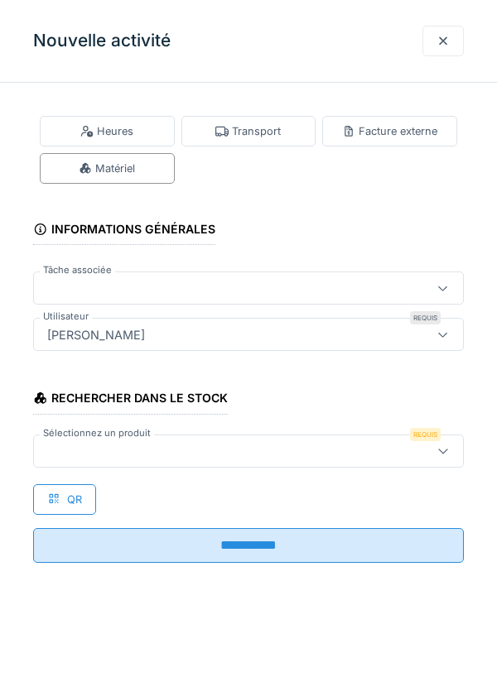
click at [104, 443] on div at bounding box center [221, 451] width 361 height 18
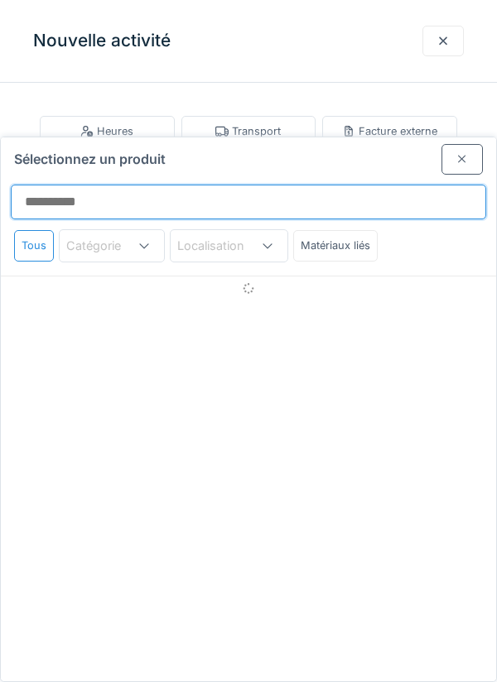
click at [104, 185] on input "Sélectionnez un produit" at bounding box center [248, 202] width 475 height 35
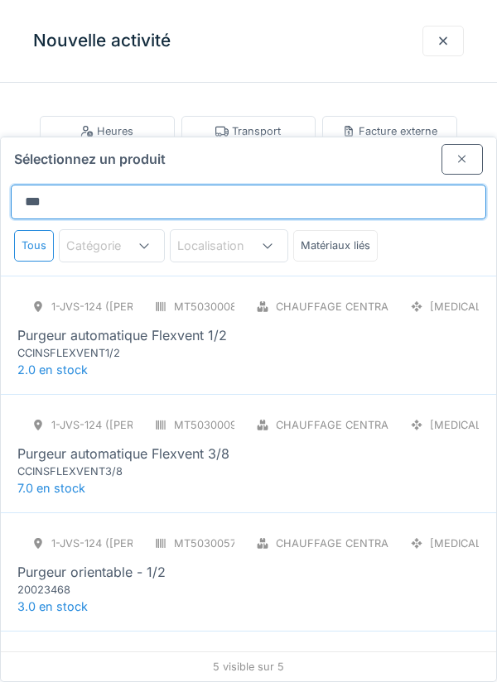
type input "*******"
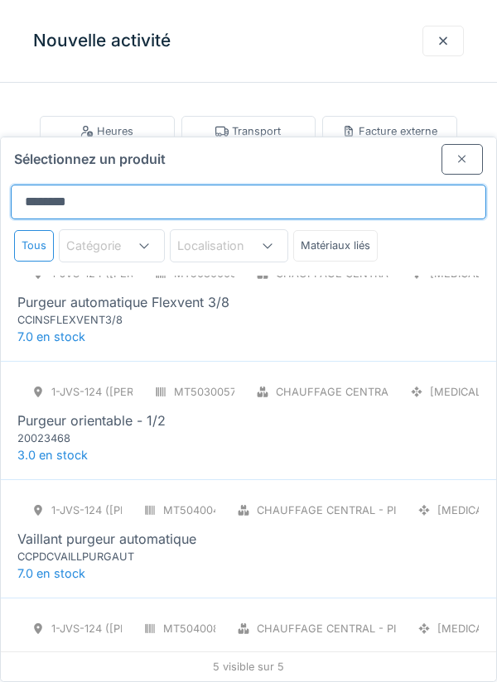
scroll to position [152, 0]
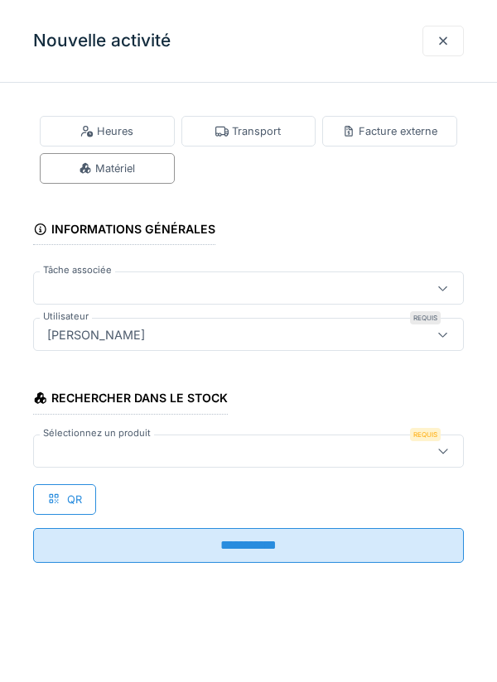
click at [339, 36] on div "Nouvelle activité" at bounding box center [248, 41] width 497 height 83
click at [92, 290] on div at bounding box center [221, 288] width 361 height 18
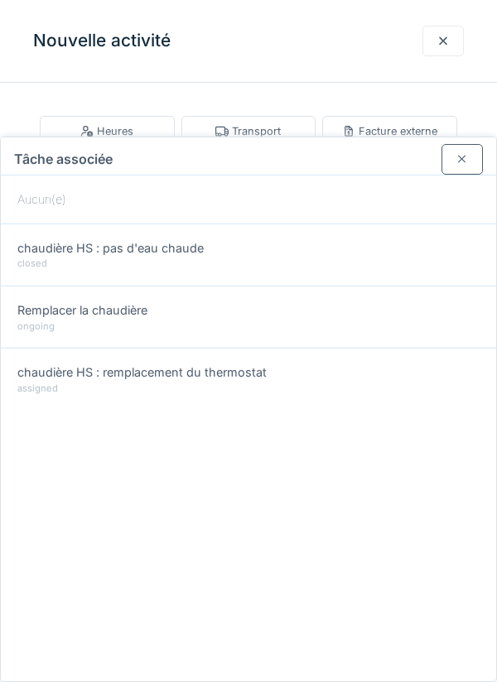
click at [466, 152] on div at bounding box center [462, 160] width 13 height 16
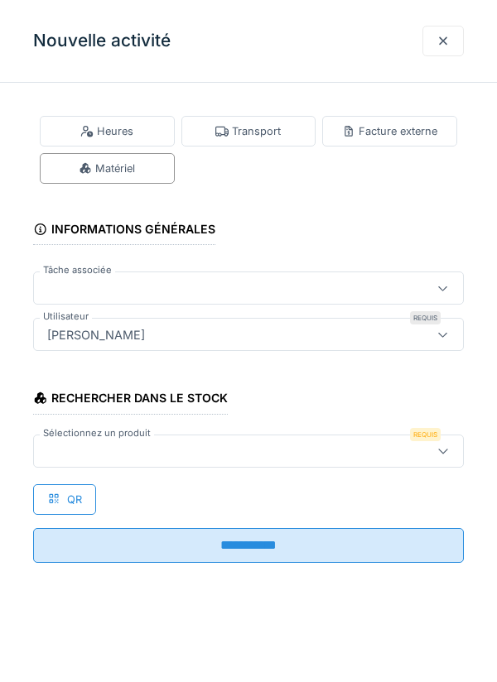
click at [149, 162] on div "Matériel" at bounding box center [107, 168] width 135 height 31
click at [110, 442] on div at bounding box center [221, 451] width 361 height 18
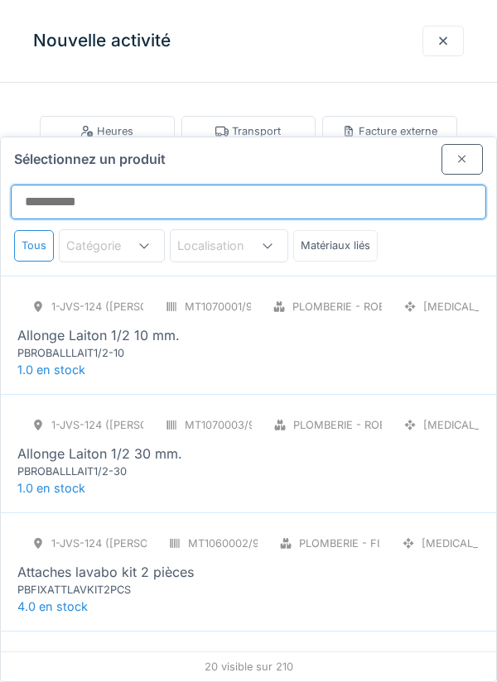
click at [169, 185] on input "Sélectionnez un produit" at bounding box center [248, 202] width 475 height 35
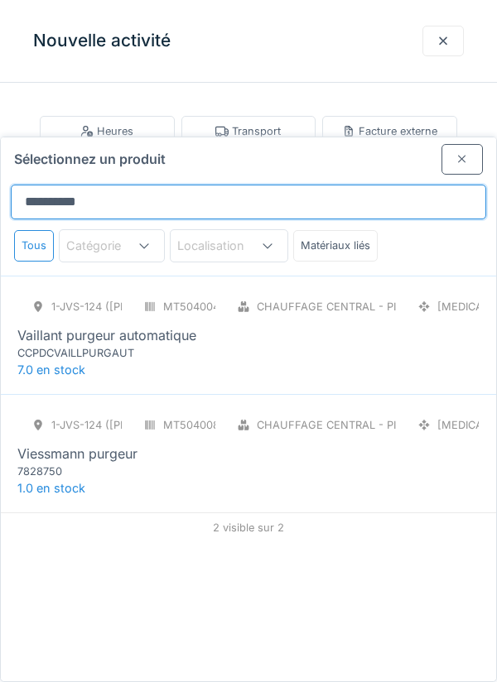
type input "**********"
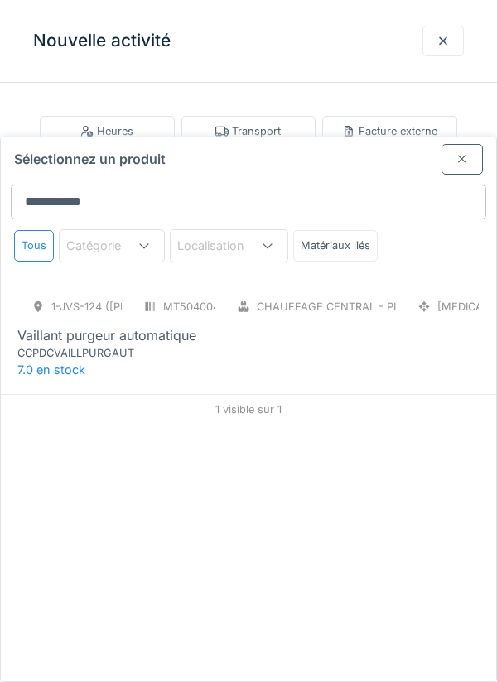
click at [162, 326] on div "Vaillant purgeur automatique" at bounding box center [106, 336] width 179 height 20
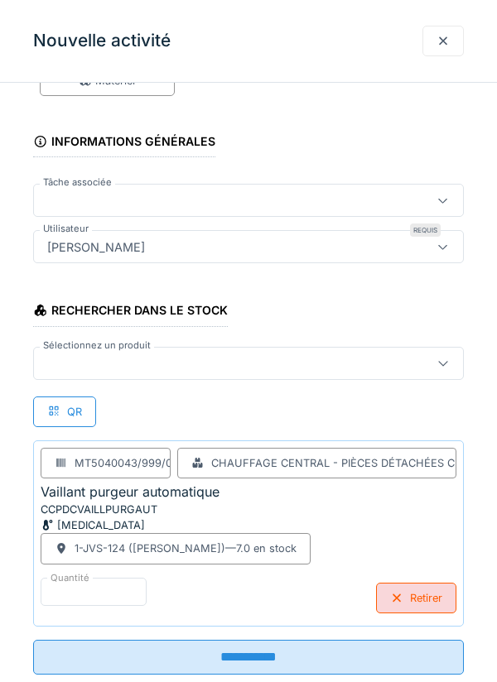
scroll to position [127, 0]
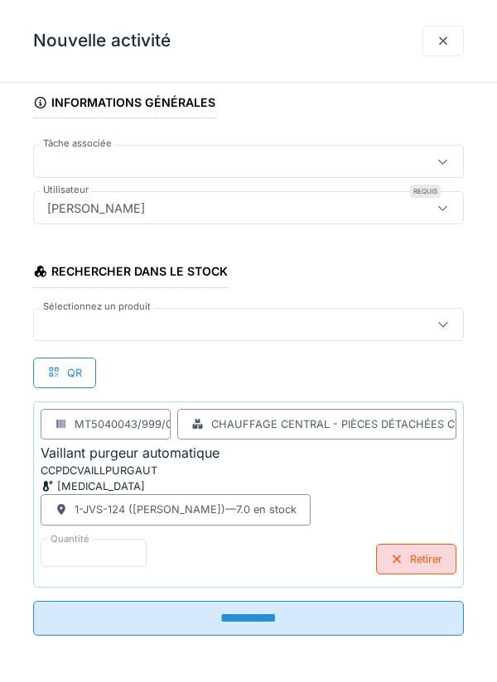
click at [368, 622] on input "**********" at bounding box center [248, 618] width 431 height 35
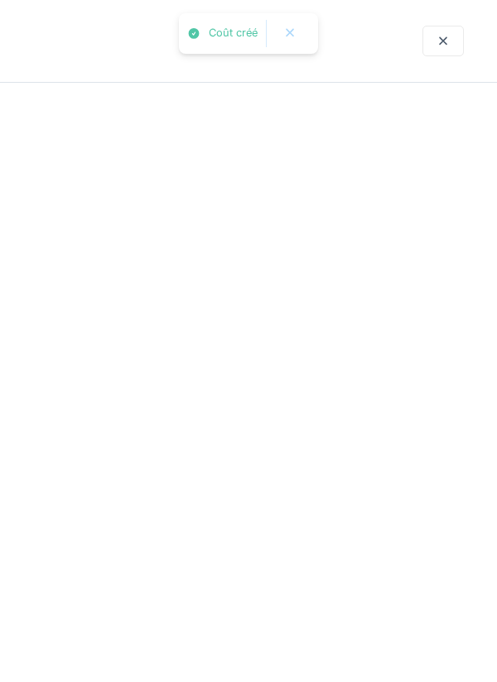
scroll to position [0, 0]
